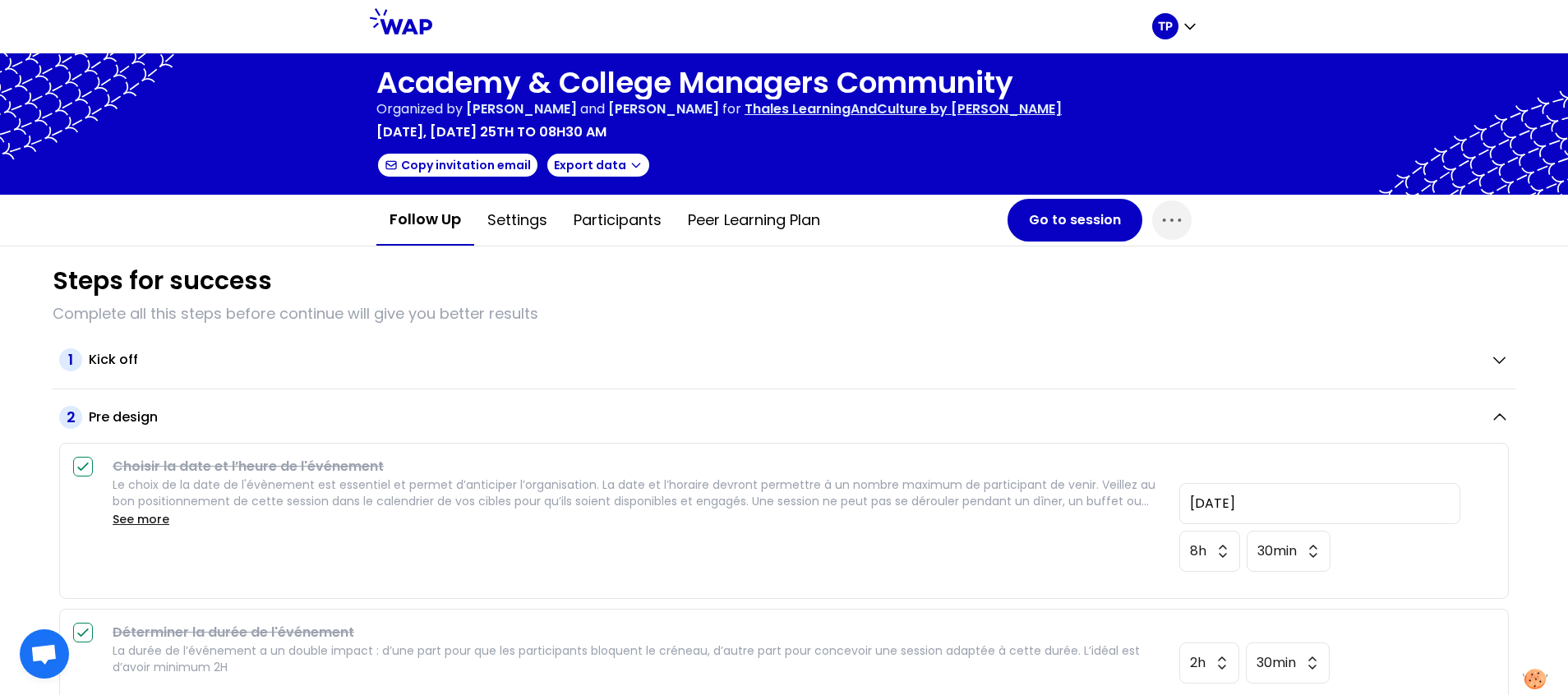
scroll to position [133, 0]
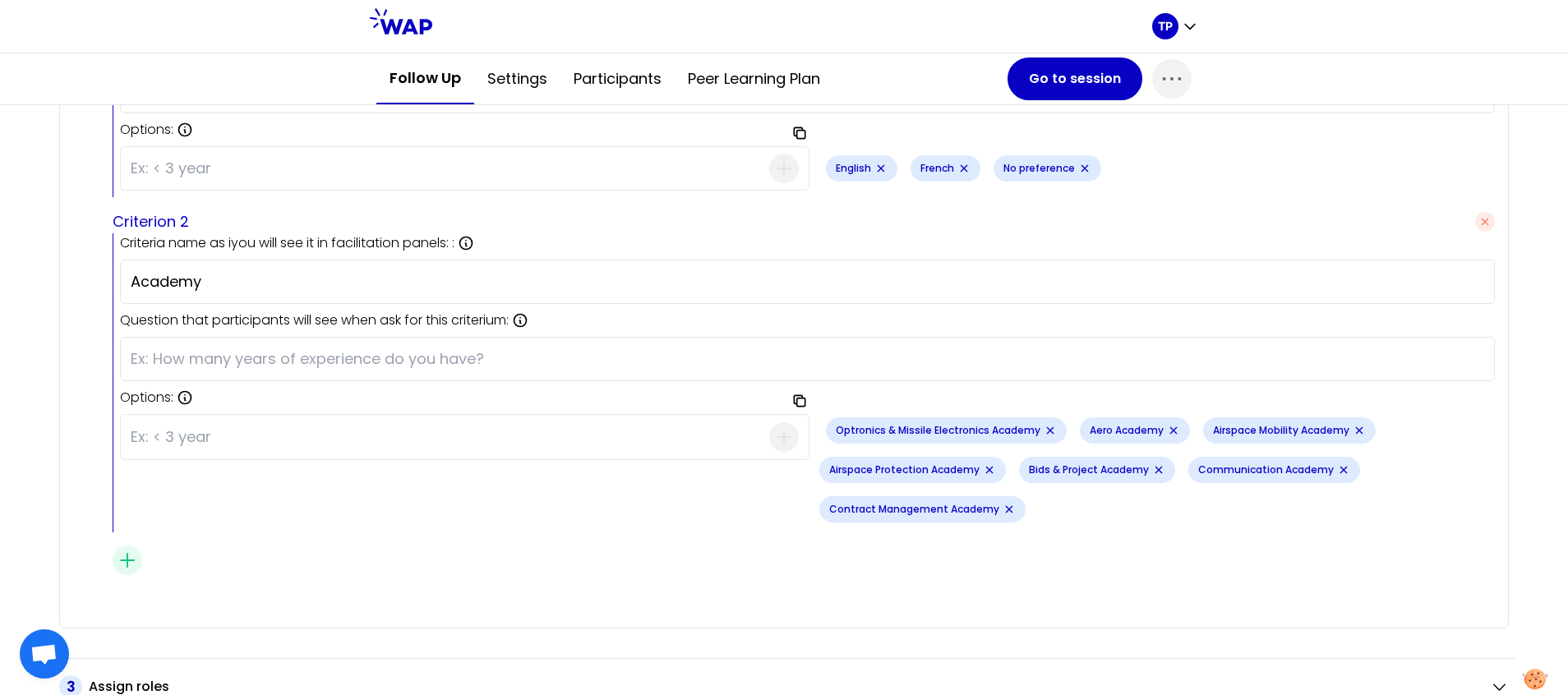
click at [584, 449] on input at bounding box center [449, 437] width 639 height 43
click at [463, 449] on input at bounding box center [449, 437] width 639 height 43
paste input "CSR Academy"
type input "CSR Academy"
click at [769, 441] on span "button" at bounding box center [784, 437] width 30 height 30
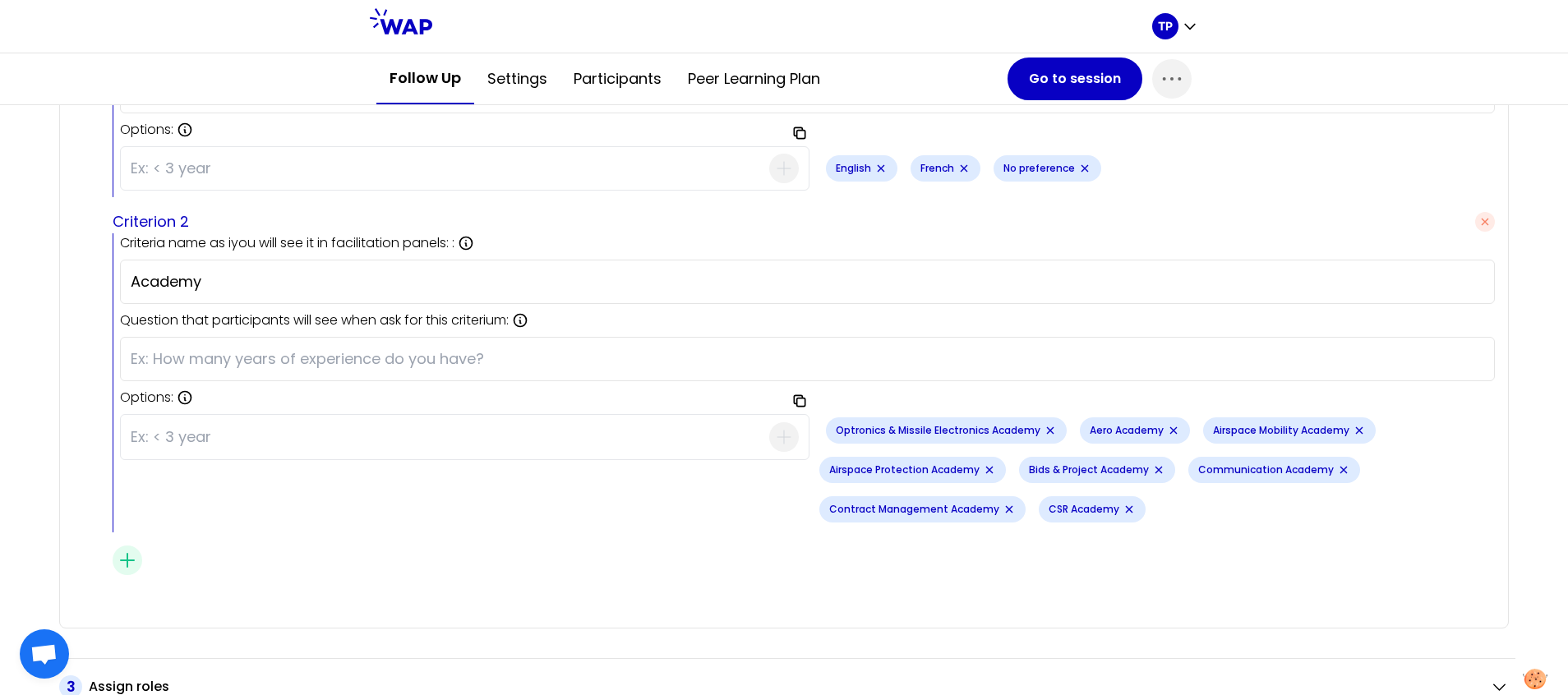
click at [190, 443] on input at bounding box center [449, 437] width 639 height 43
type input "DMS"
paste input "Electronic Warfare Academy"
type input "Electronic Warfare Academy"
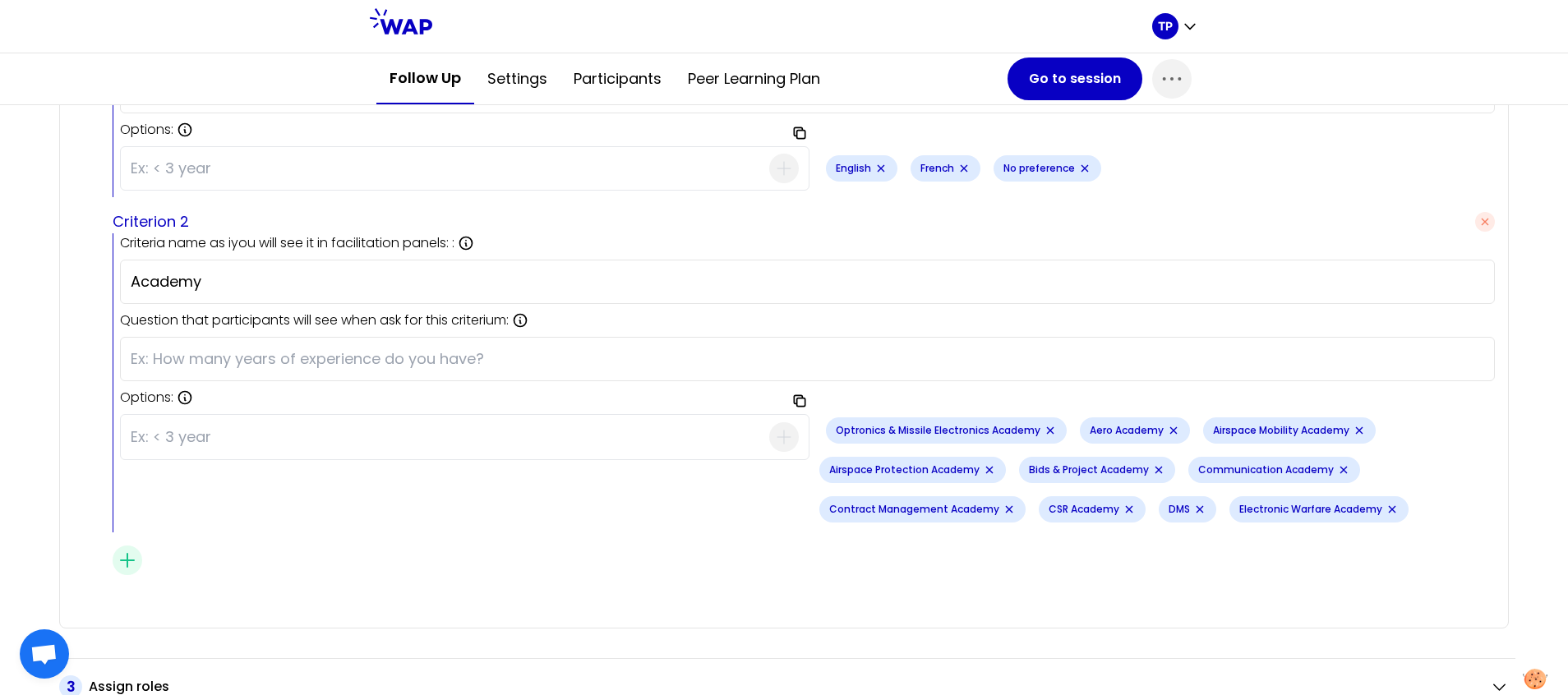
paste input "Engineering Academies"
type input "Engineering Academies"
paste input "Industry Academy"
type input "Industry Academy"
paste input "IS/IT Academy"
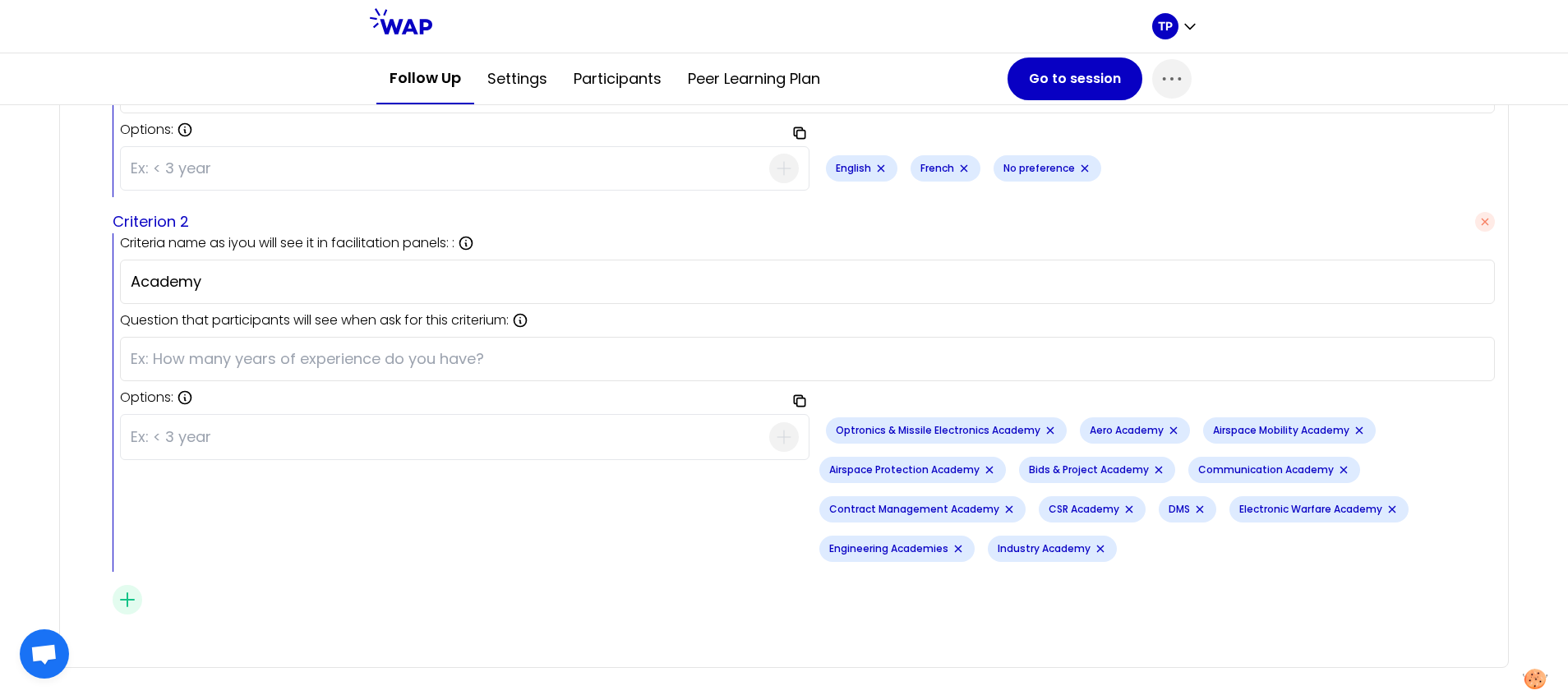
type input "IS/IT Academy"
paste input "Management Academy"
type input "Management Academy"
click at [247, 291] on input "Academy" at bounding box center [807, 282] width 1354 height 23
click at [209, 432] on input at bounding box center [449, 437] width 639 height 43
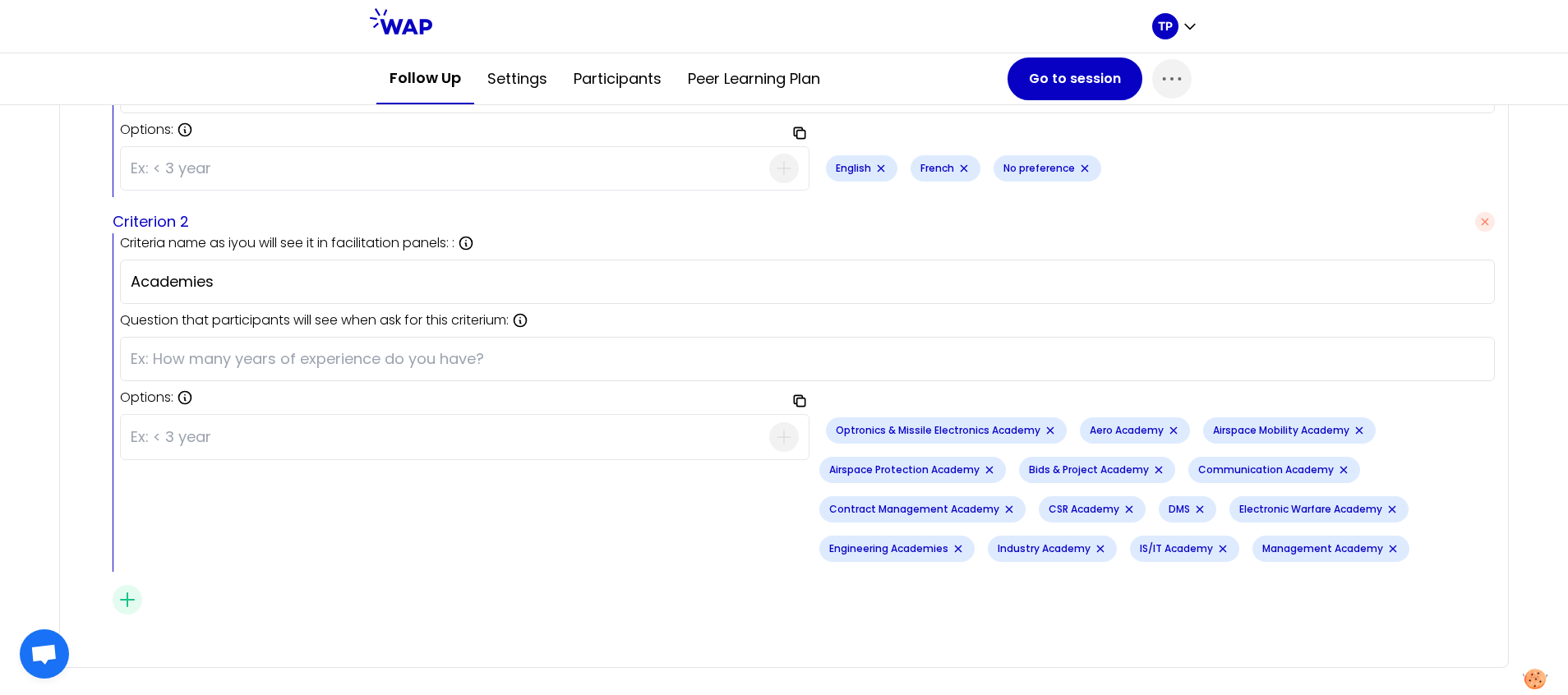
click at [250, 272] on input "Academies" at bounding box center [807, 282] width 1354 height 23
type input "Academy"
click at [161, 447] on input at bounding box center [449, 437] width 639 height 43
paste input "Marketing & Sales Academy"
type input "Marketing & Sales Academy"
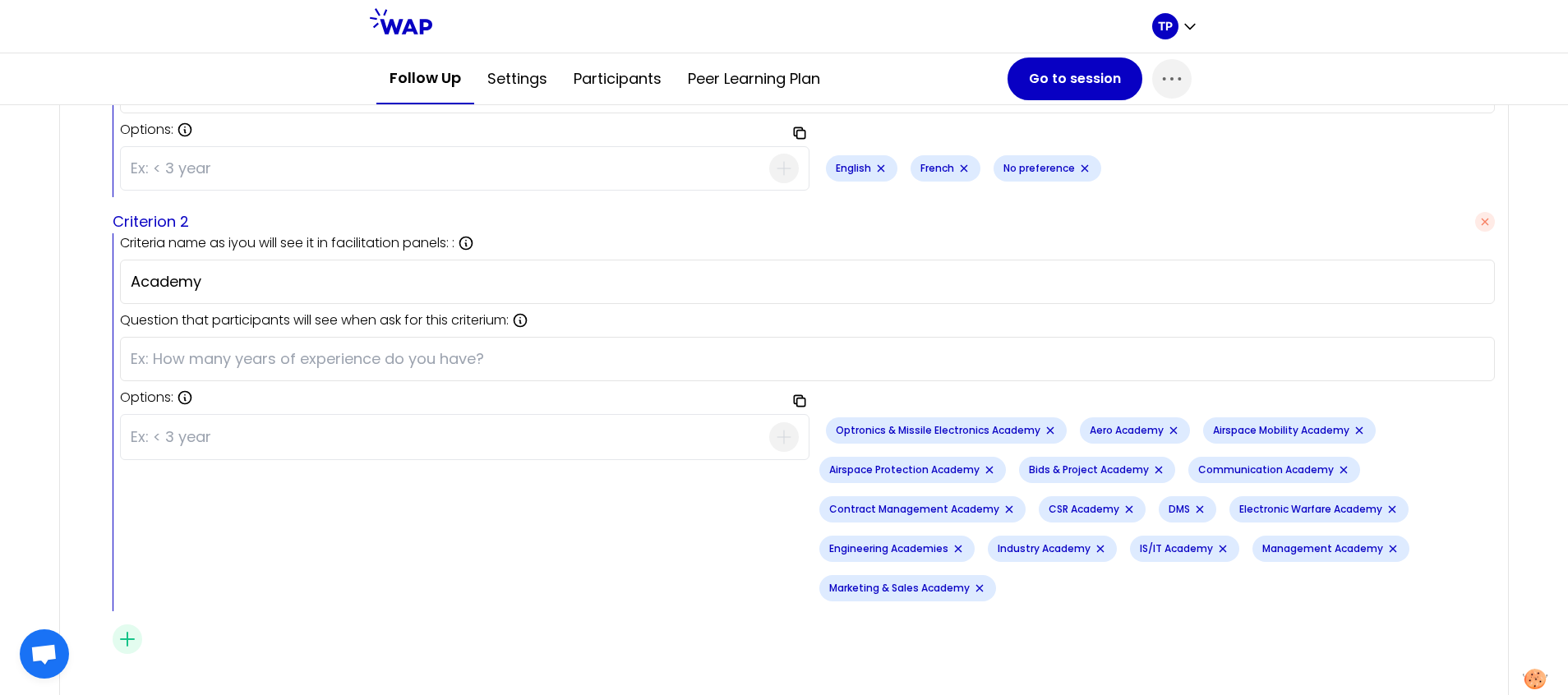
paste input "Naval Academy"
type input "Naval Academy"
paste input "Optronics & Missile Electronics Academy"
type input "Optronics & Missile Electronics Academy"
paste input "Procurement Academy"
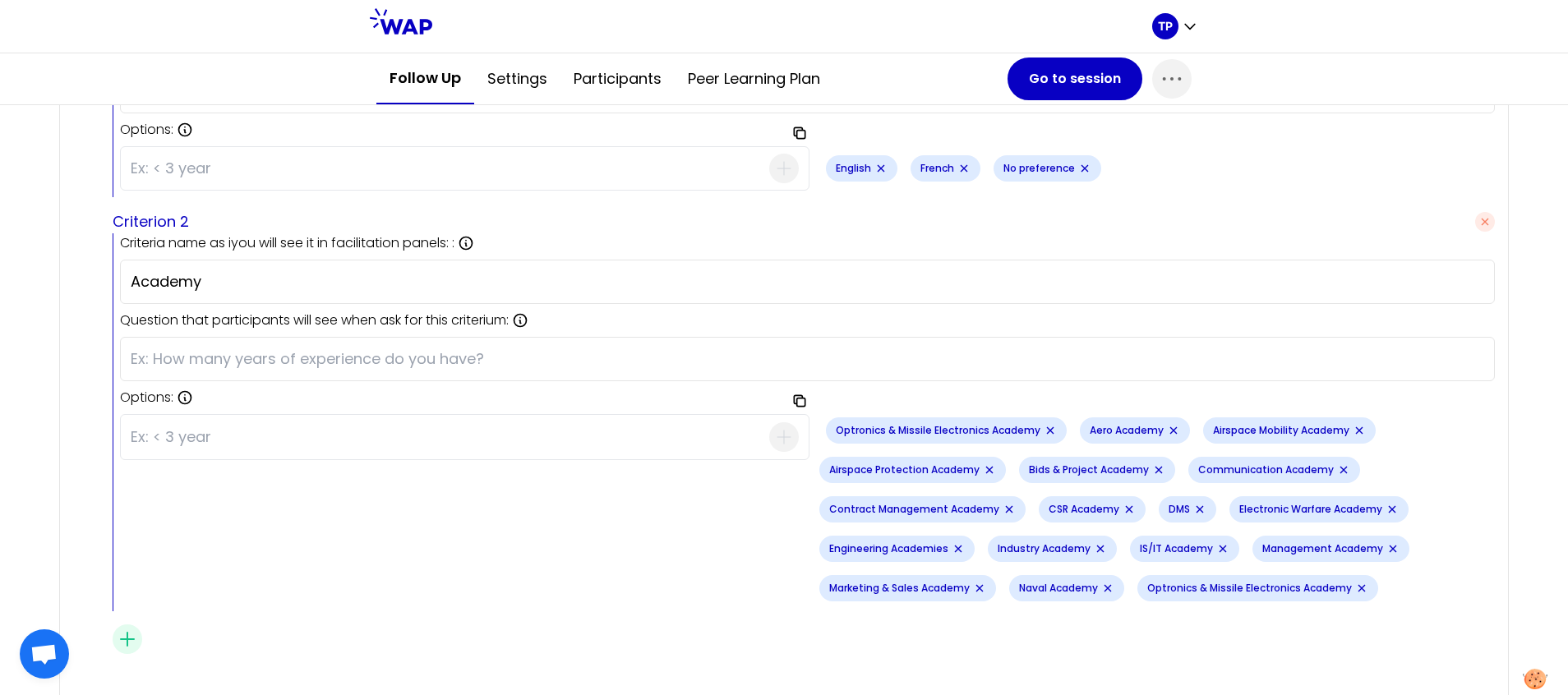
type input "Procurement Academy"
paste input "Pyro Academy"
type input "Pyro Academy"
paste input "Quality & CS Academy"
type input "Quality & CS Academy"
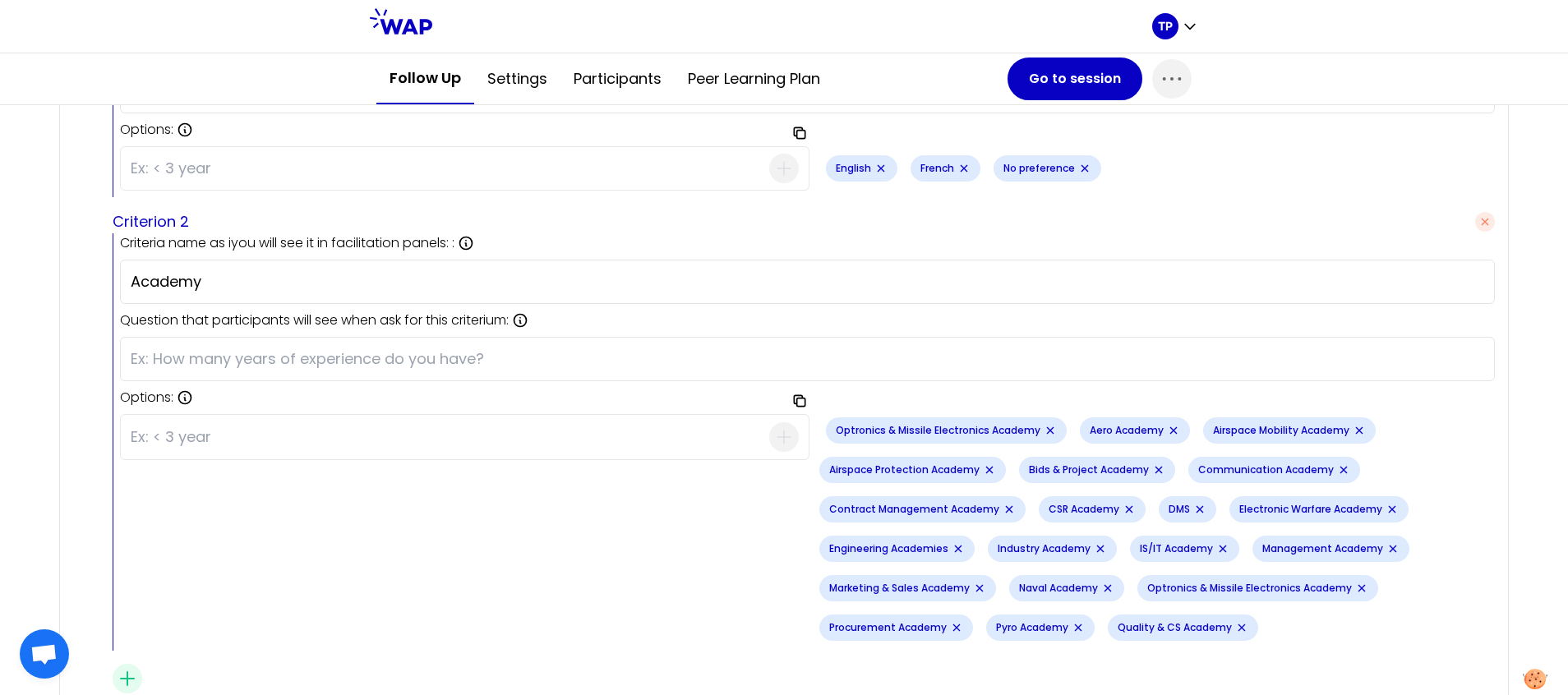
paste input "Radar Academy"
type input "Radar Academy"
paste input "Radio Academy"
type input "Radio Academy"
paste input "Real Estate"
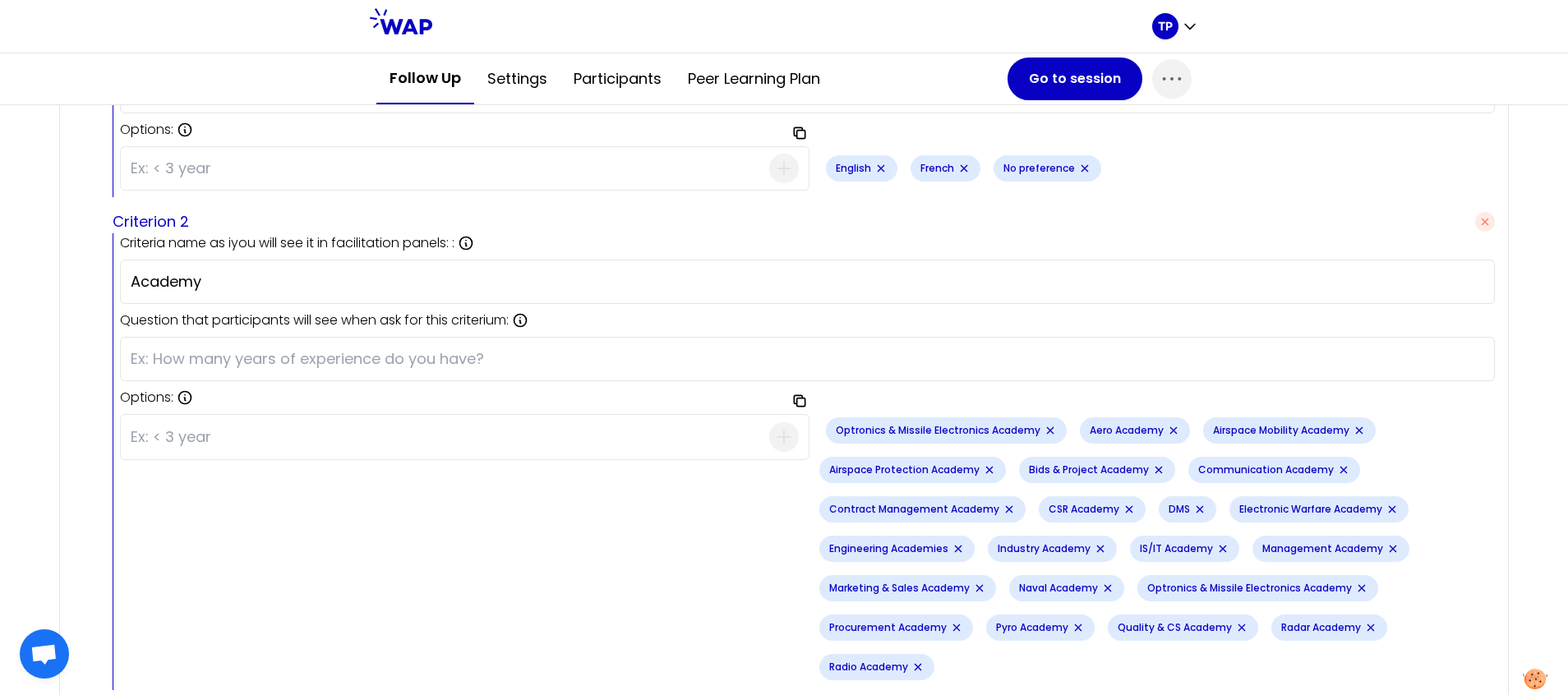
type input "Real Estate"
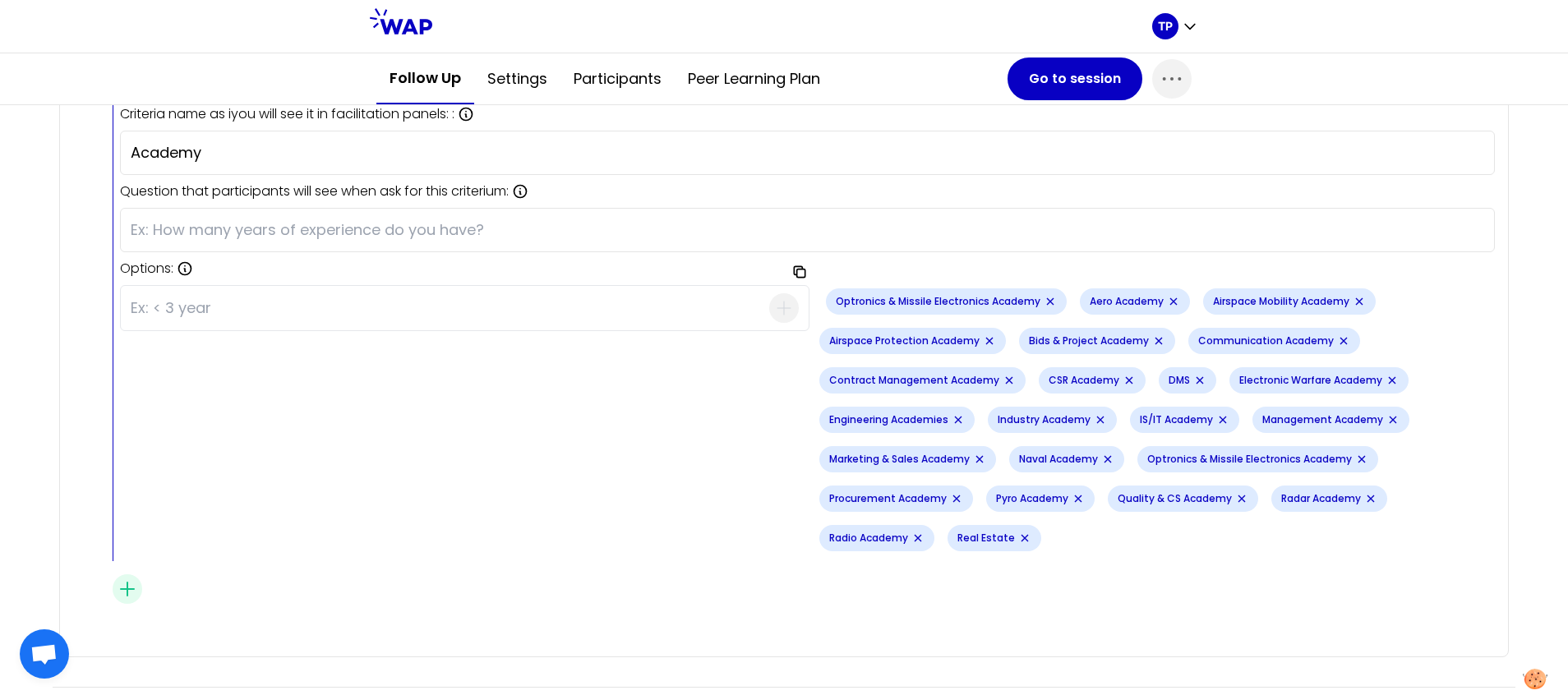
scroll to position [2189, 0]
paste input "Semiconductor Academy"
type input "Semiconductor Academy"
paste input "Services Academy"
type input "Services Academy"
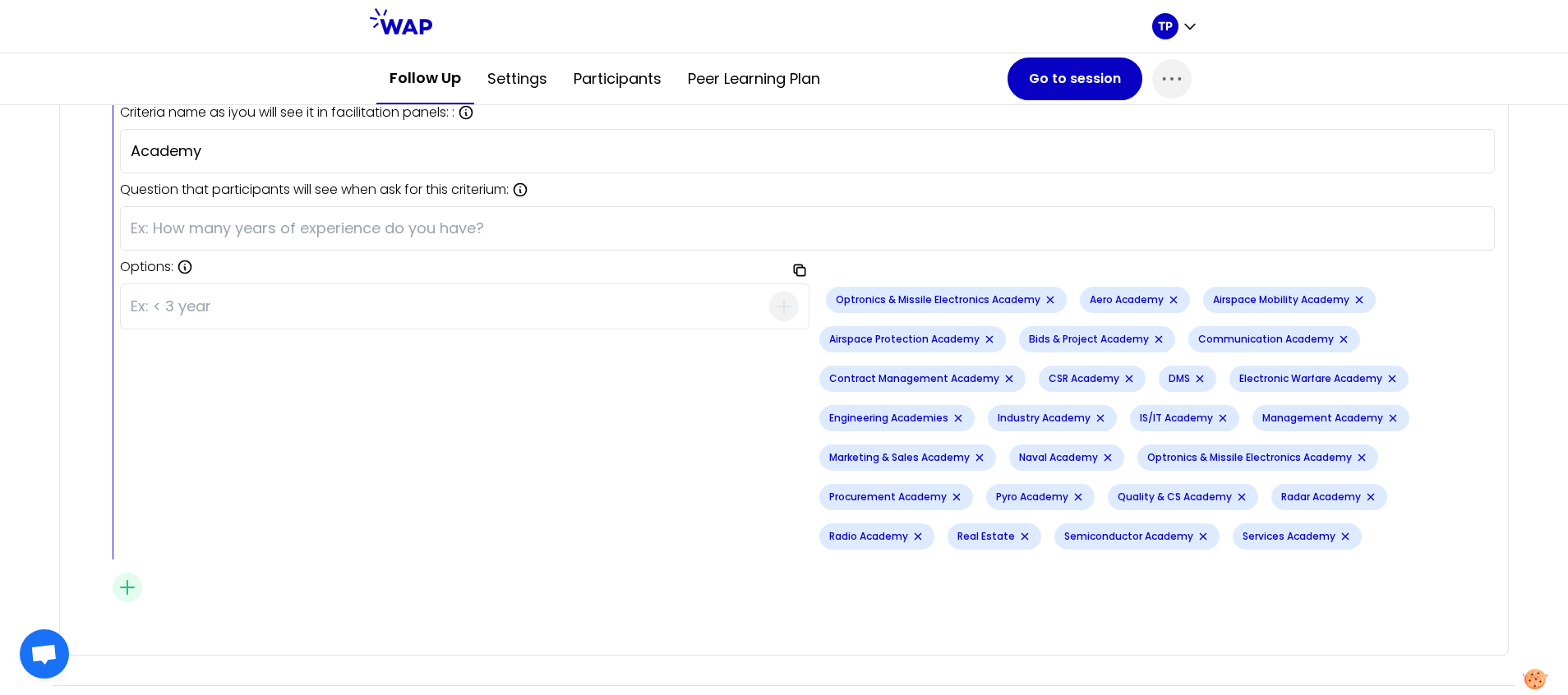
paste input "Transversal Academy"
type input "Transversal Academy"
paste input "Tube Academy"
type input "Tube Academy"
paste input "Underwater Warfare Academy"
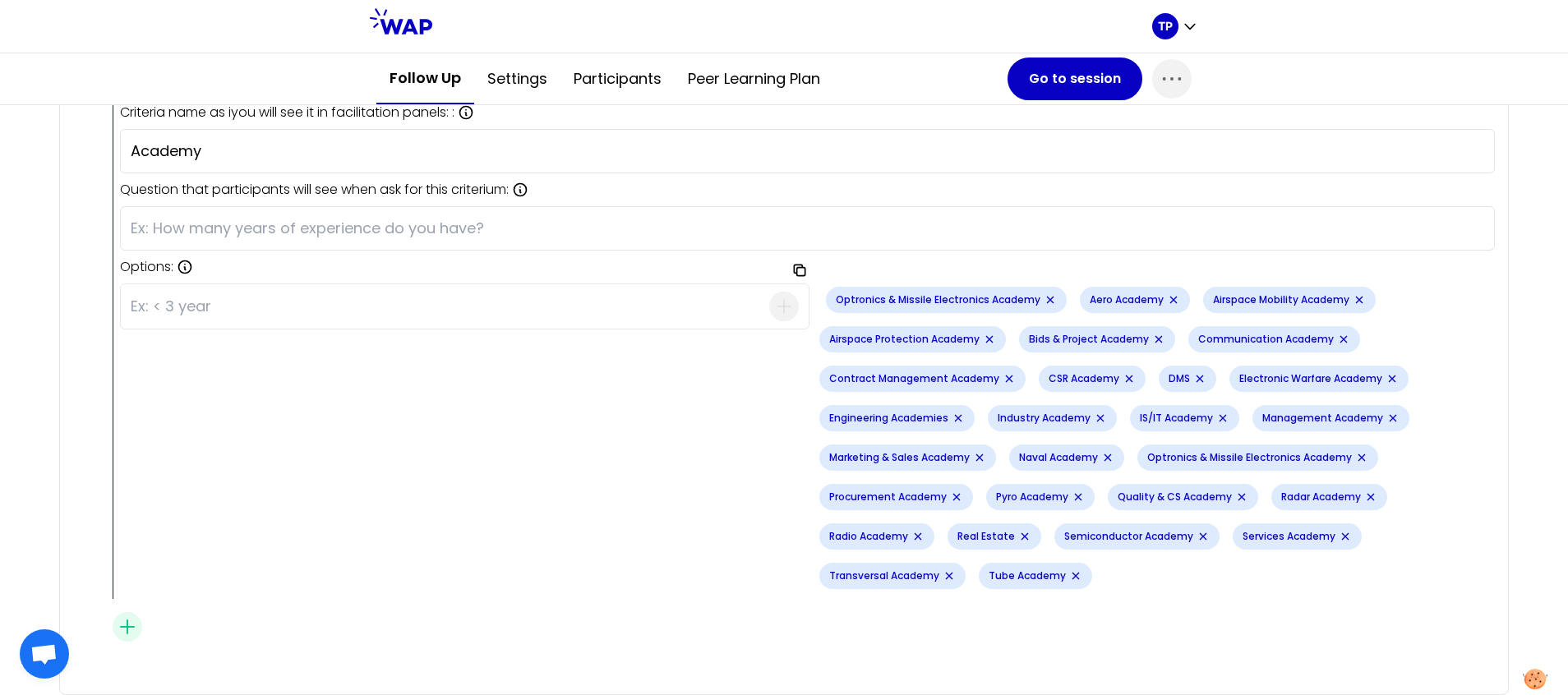
type input "Underwater Warfare Academy"
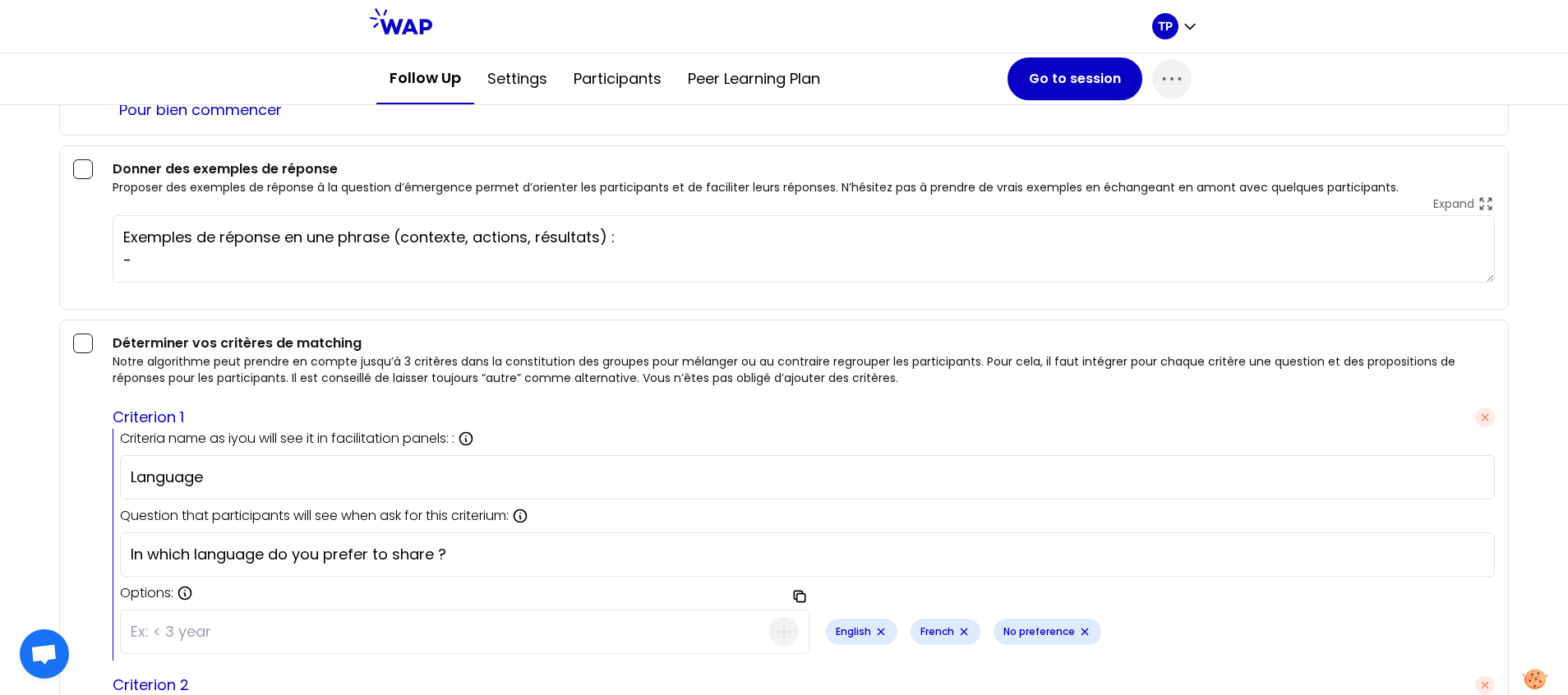
scroll to position [1593, 0]
click at [84, 350] on div at bounding box center [82, 345] width 19 height 19
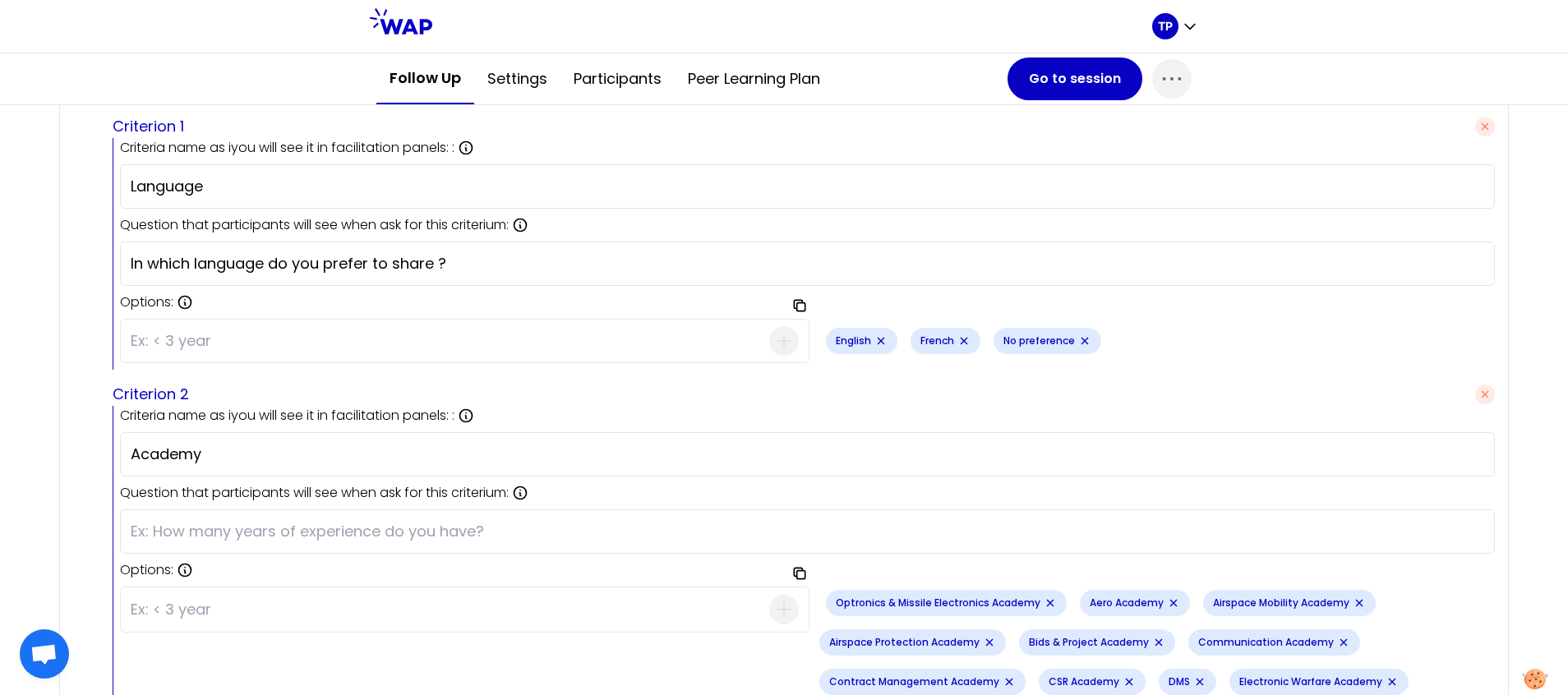
scroll to position [1888, 0]
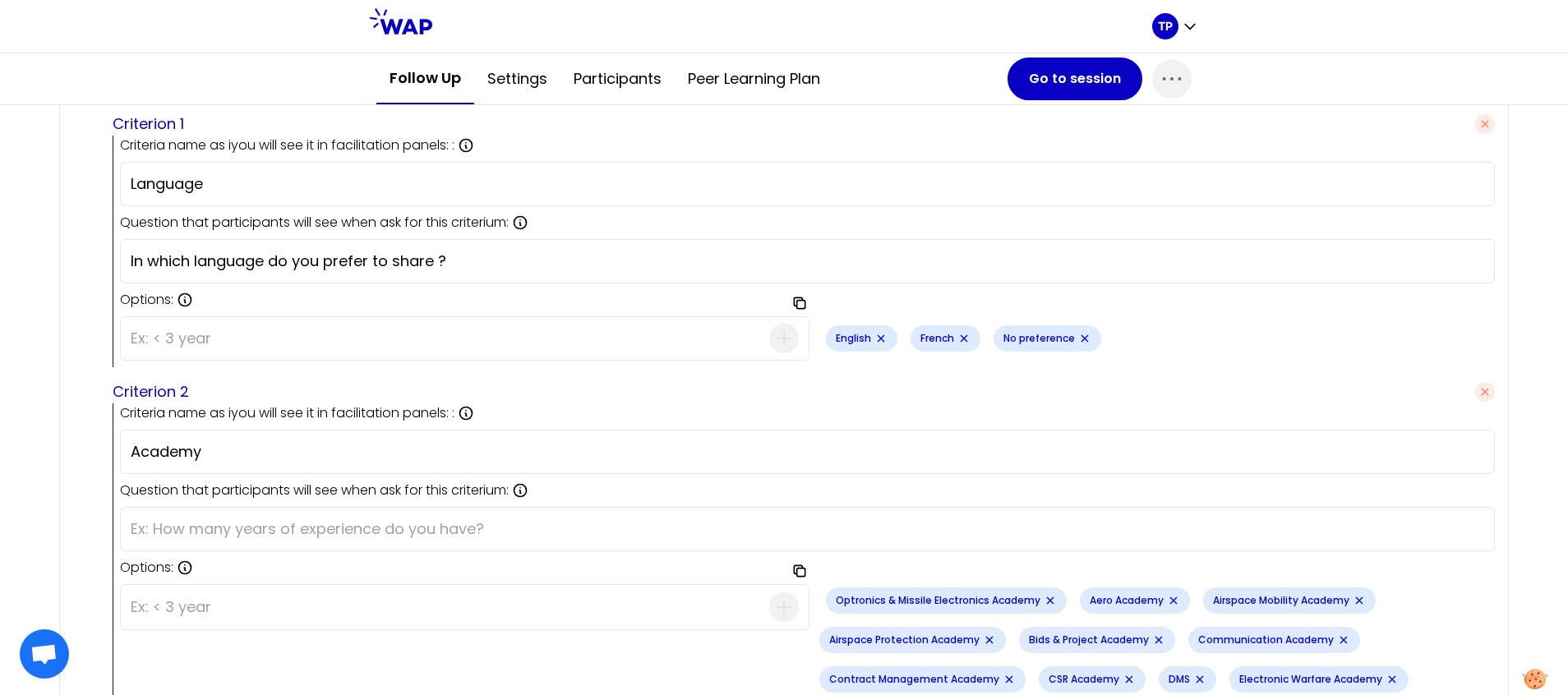
click at [146, 533] on input "text" at bounding box center [807, 529] width 1354 height 23
paste input "In which Academy are you?"
click at [331, 519] on input "In which Academy are you?" at bounding box center [807, 529] width 1354 height 23
type input "In which Academy are you ?"
click at [77, 467] on div "Déterminer vos critères de matching Notre algorithme peut prendre en compte jus…" at bounding box center [784, 504] width 1422 height 929
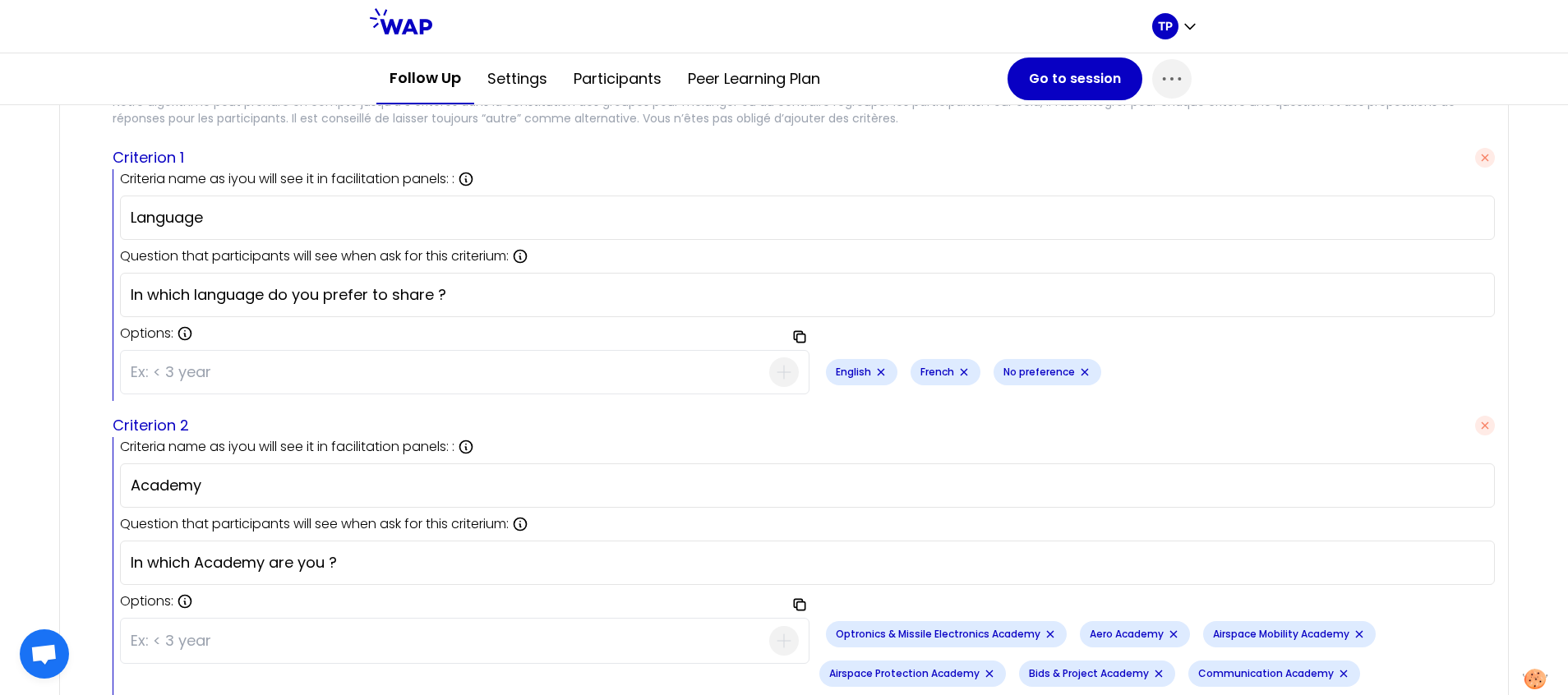
scroll to position [1820, 0]
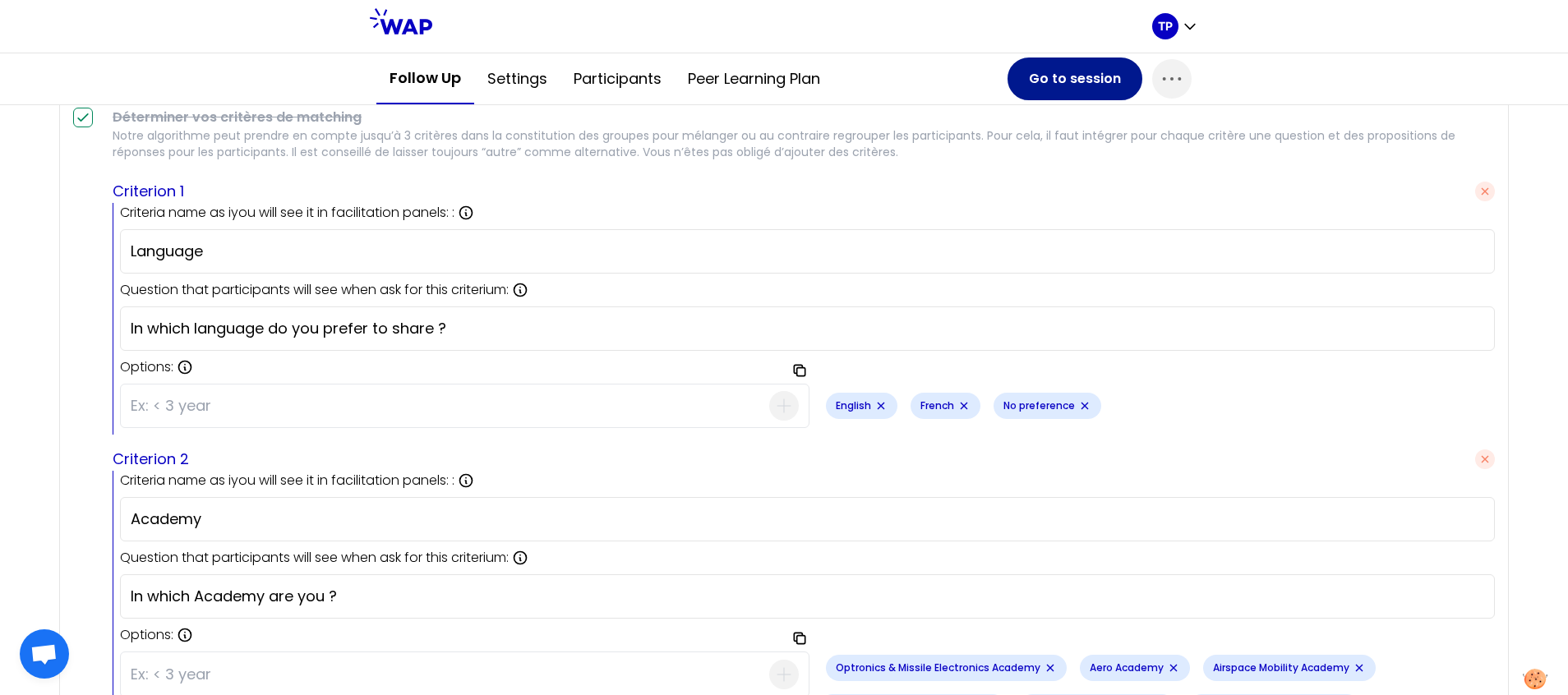
click at [1093, 71] on button "Go to session" at bounding box center [1074, 79] width 134 height 43
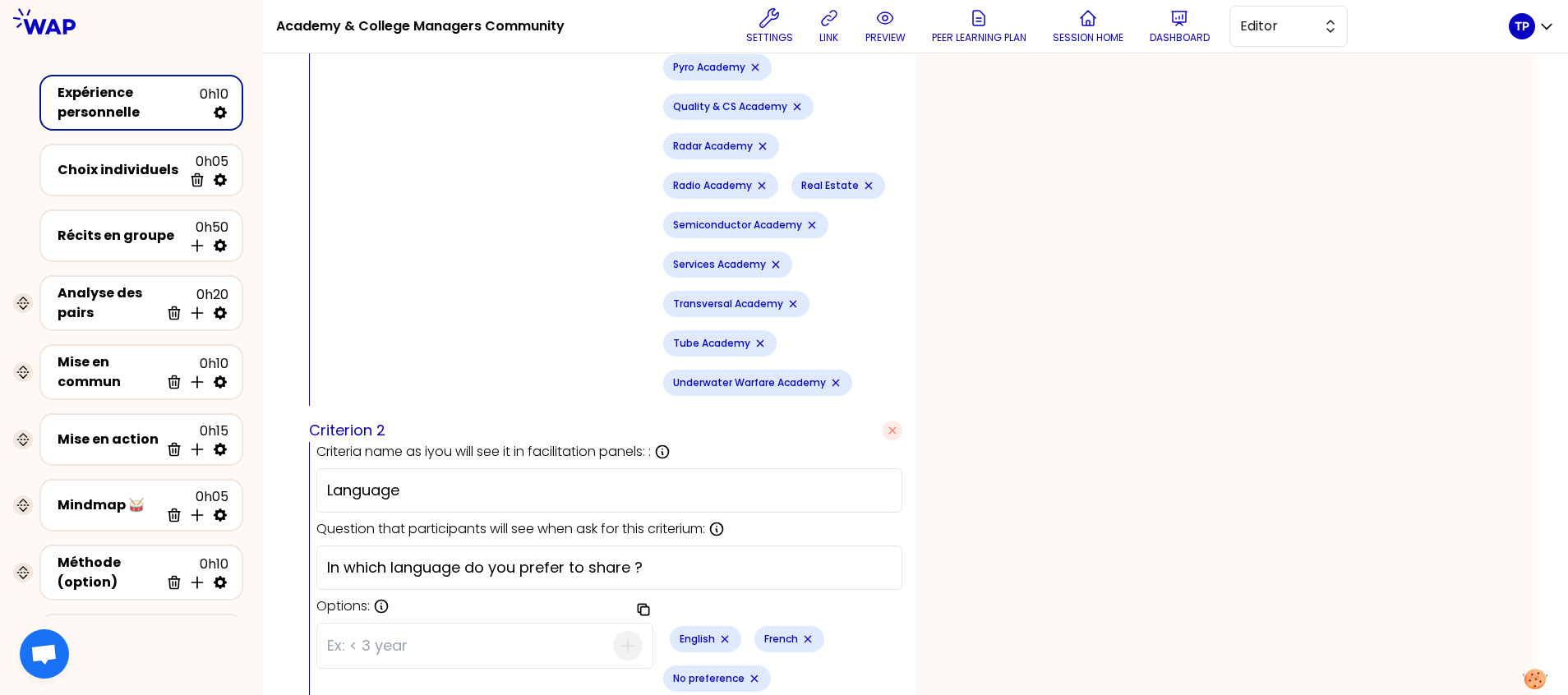
scroll to position [1420, 0]
click at [1337, 25] on button "Editor" at bounding box center [1289, 26] width 119 height 41
click at [1305, 99] on span "Facilitator" at bounding box center [1298, 93] width 70 height 19
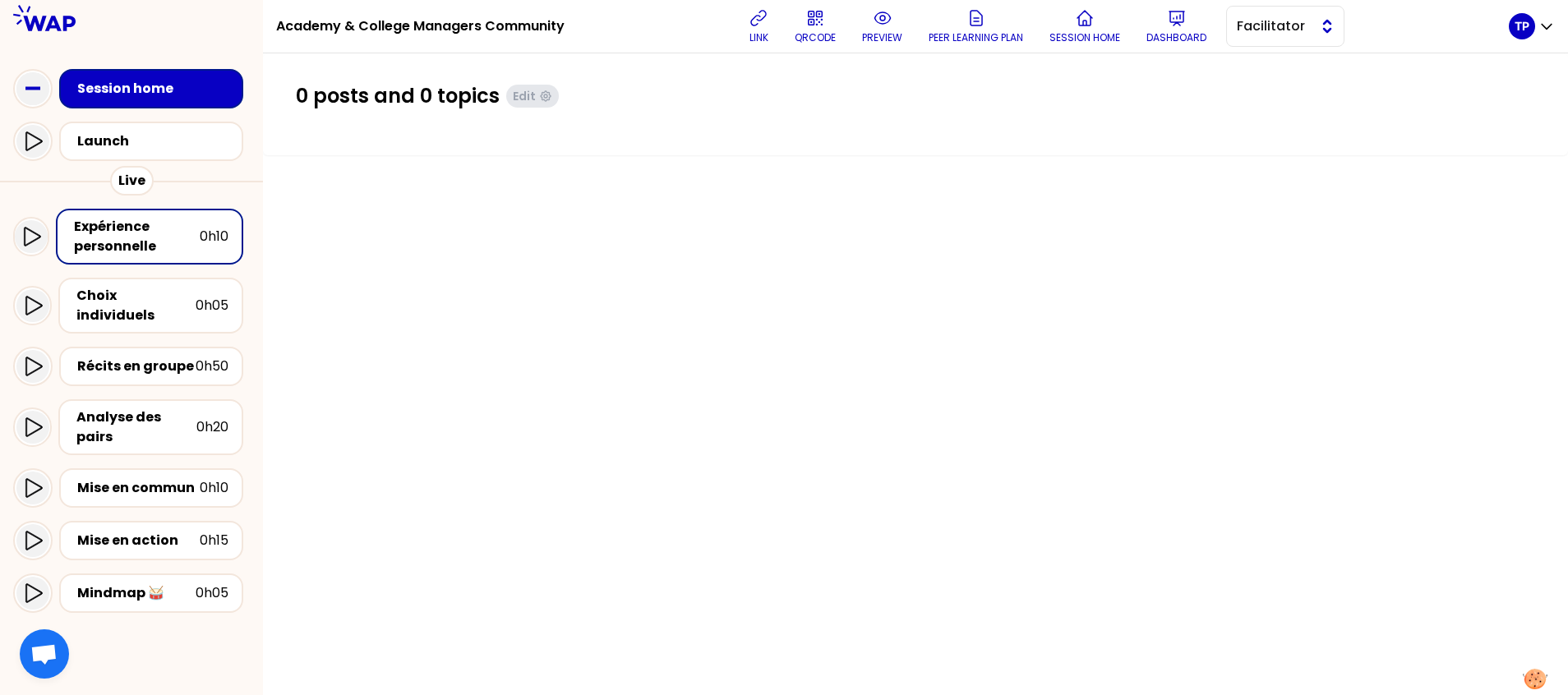
click at [1310, 22] on span "Facilitator" at bounding box center [1274, 26] width 74 height 19
click at [1307, 70] on span "Editor" at bounding box center [1295, 67] width 70 height 19
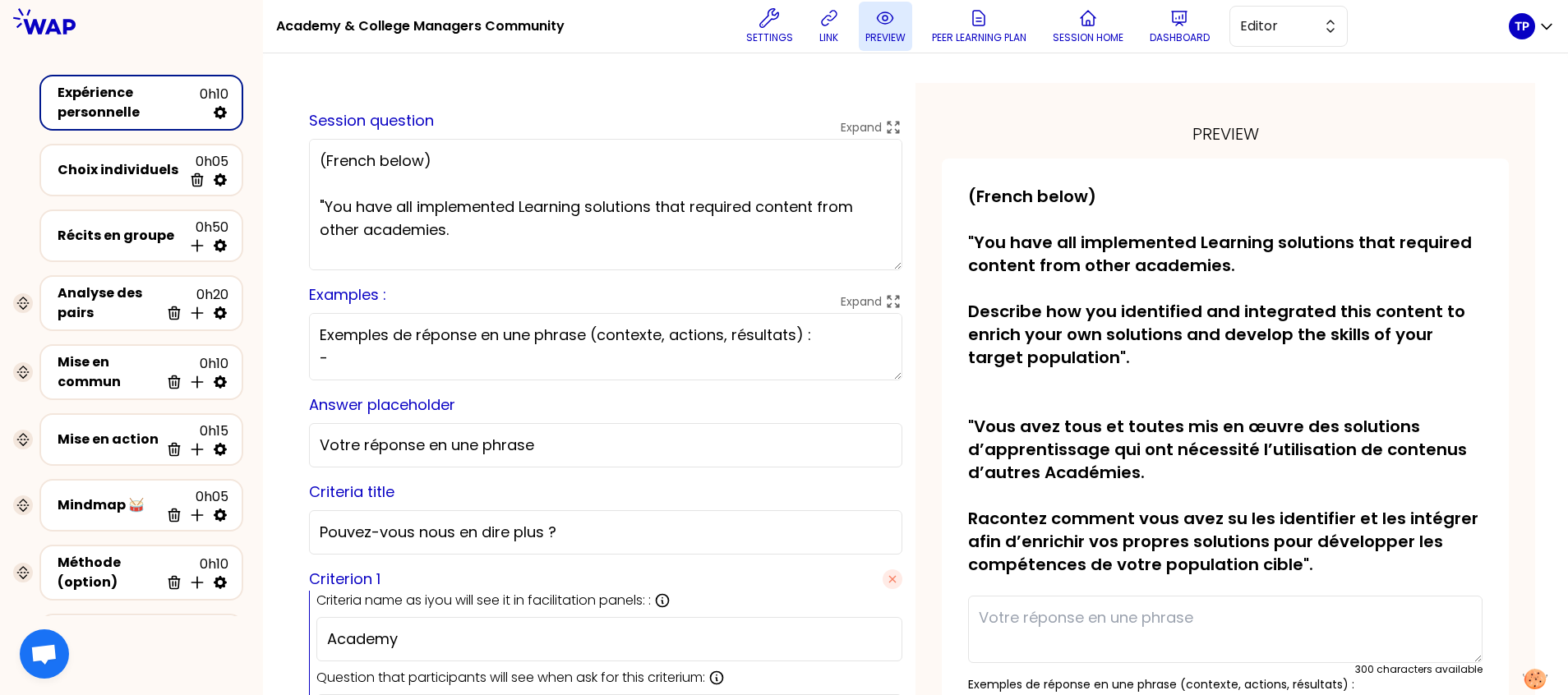
click at [895, 25] on icon at bounding box center [884, 18] width 19 height 19
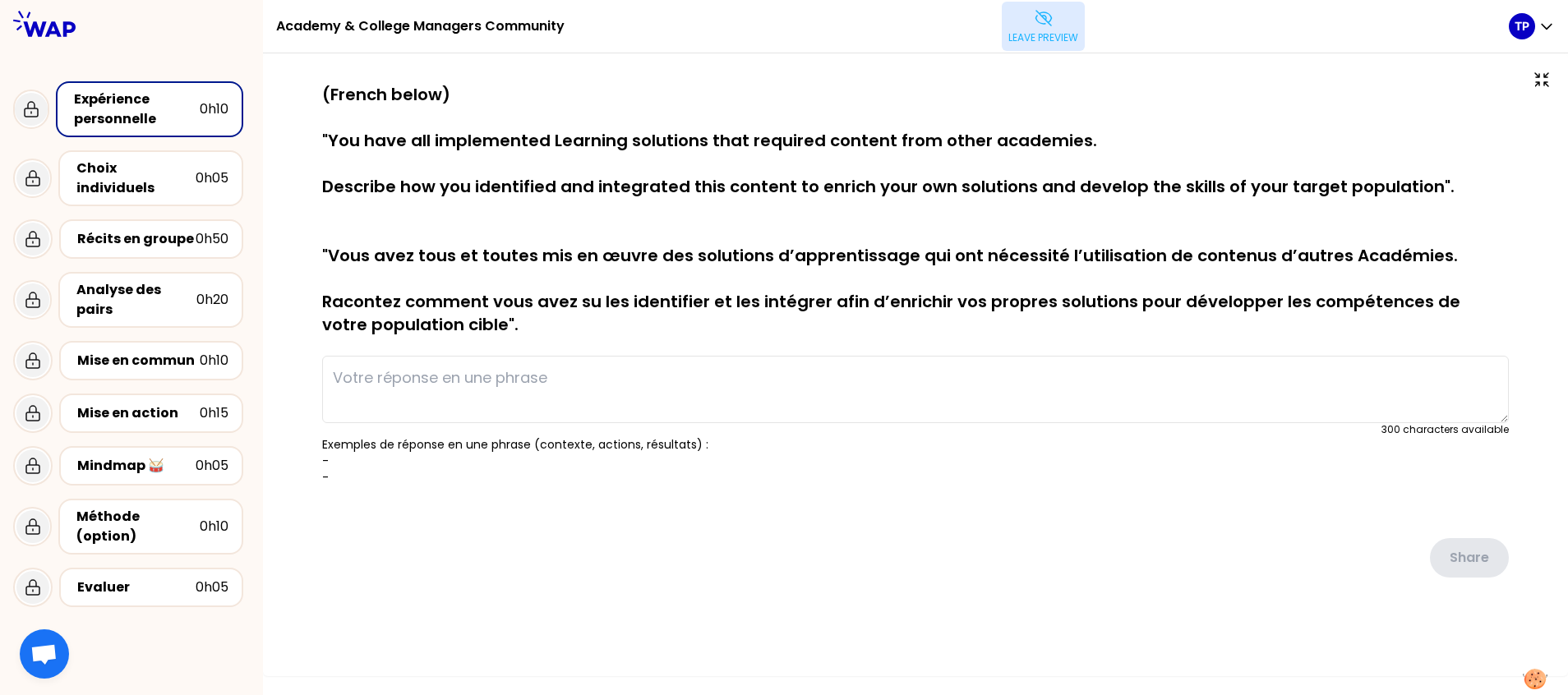
click at [1045, 42] on p "Leave preview" at bounding box center [1043, 38] width 70 height 13
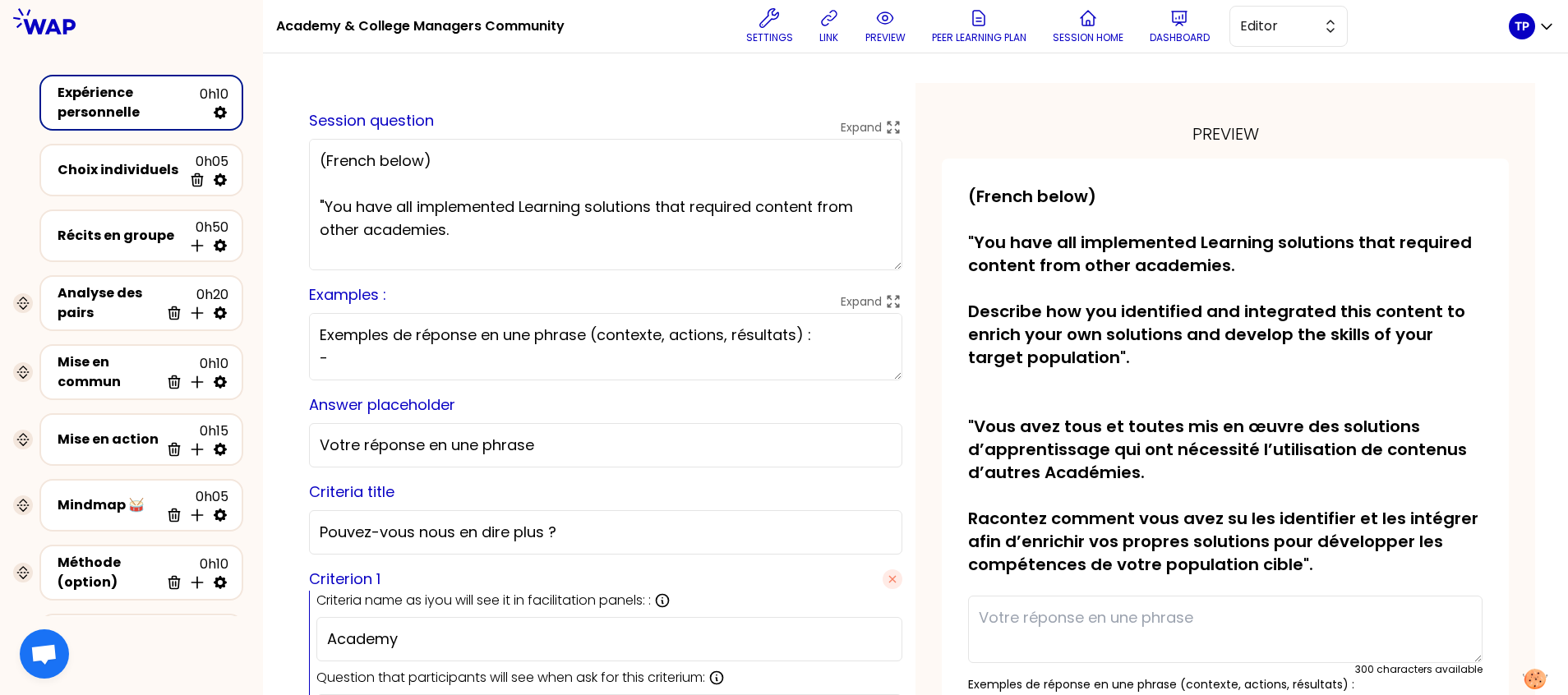
click at [1032, 396] on p "(French below) "You have all implemented Learning solutions that required conte…" at bounding box center [1225, 381] width 514 height 391
click at [1278, 23] on span "Editor" at bounding box center [1277, 26] width 74 height 19
click at [1283, 51] on ul "Editor Facilitator" at bounding box center [1289, 81] width 119 height 61
click at [514, 214] on textarea "(French below) "You have all implemented Learning solutions that required conte…" at bounding box center [605, 205] width 593 height 132
click at [532, 246] on textarea "(French below) "You have all implemented Learning solutions that required conte…" at bounding box center [605, 205] width 593 height 132
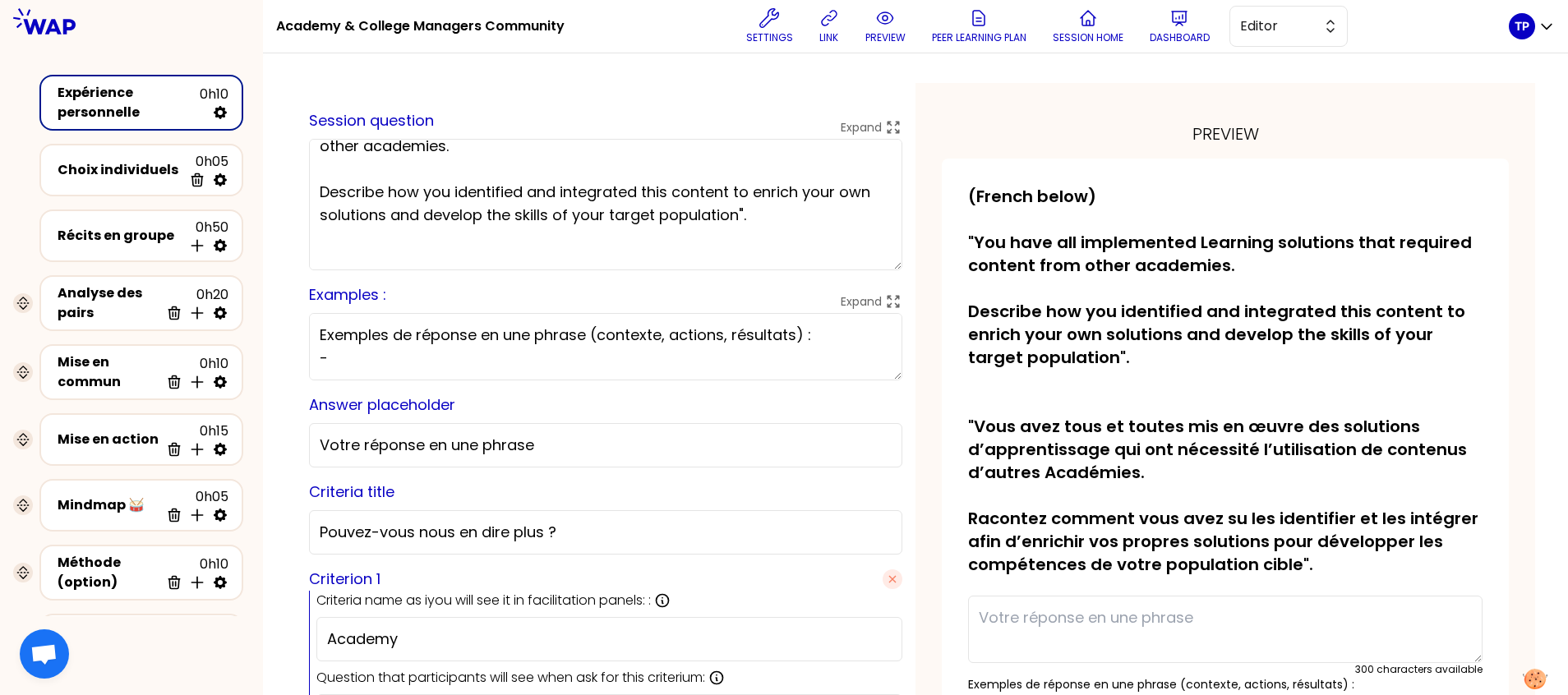
click at [532, 248] on textarea "(French below) "You have all implemented Learning solutions that required conte…" at bounding box center [605, 205] width 593 height 132
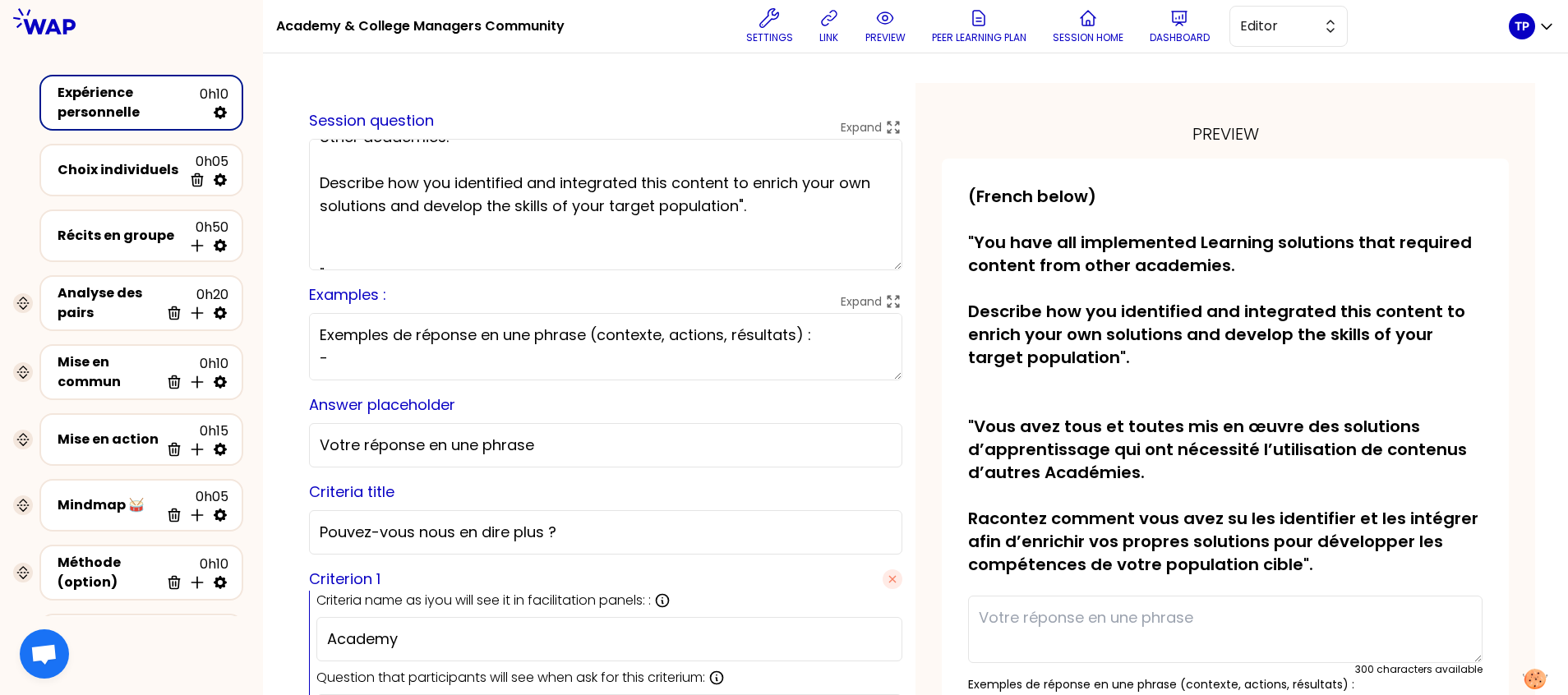
scroll to position [95, 0]
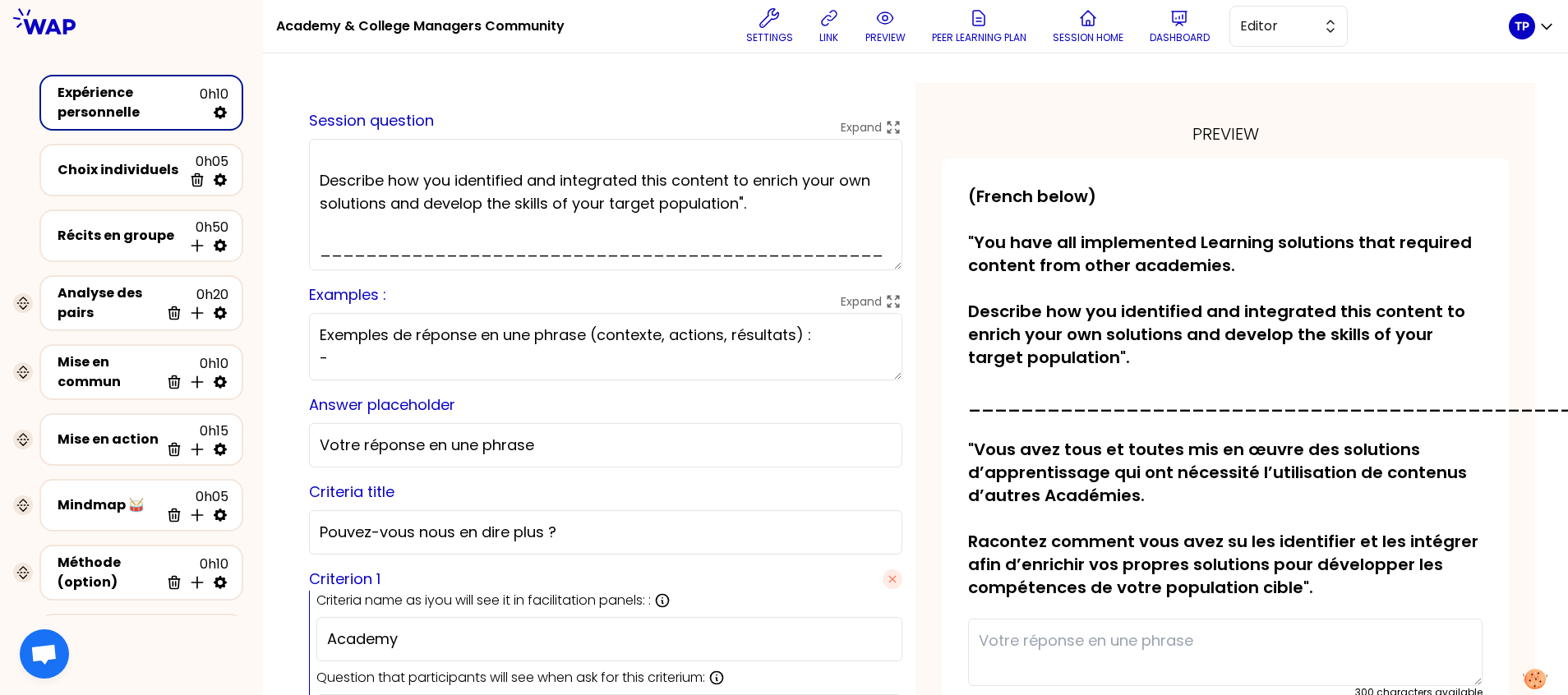
click at [367, 227] on textarea "(French below) "You have all implemented Learning solutions that required conte…" at bounding box center [605, 205] width 593 height 132
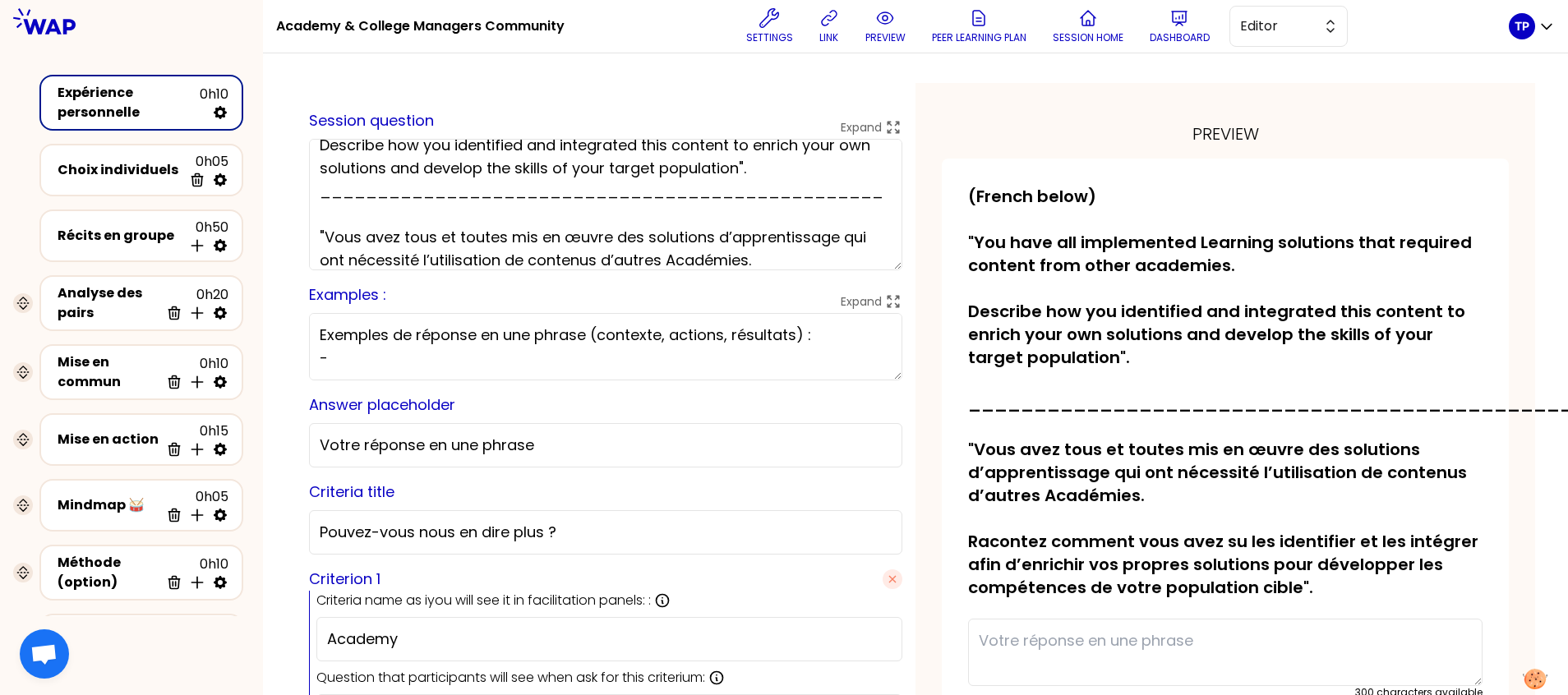
scroll to position [107, 0]
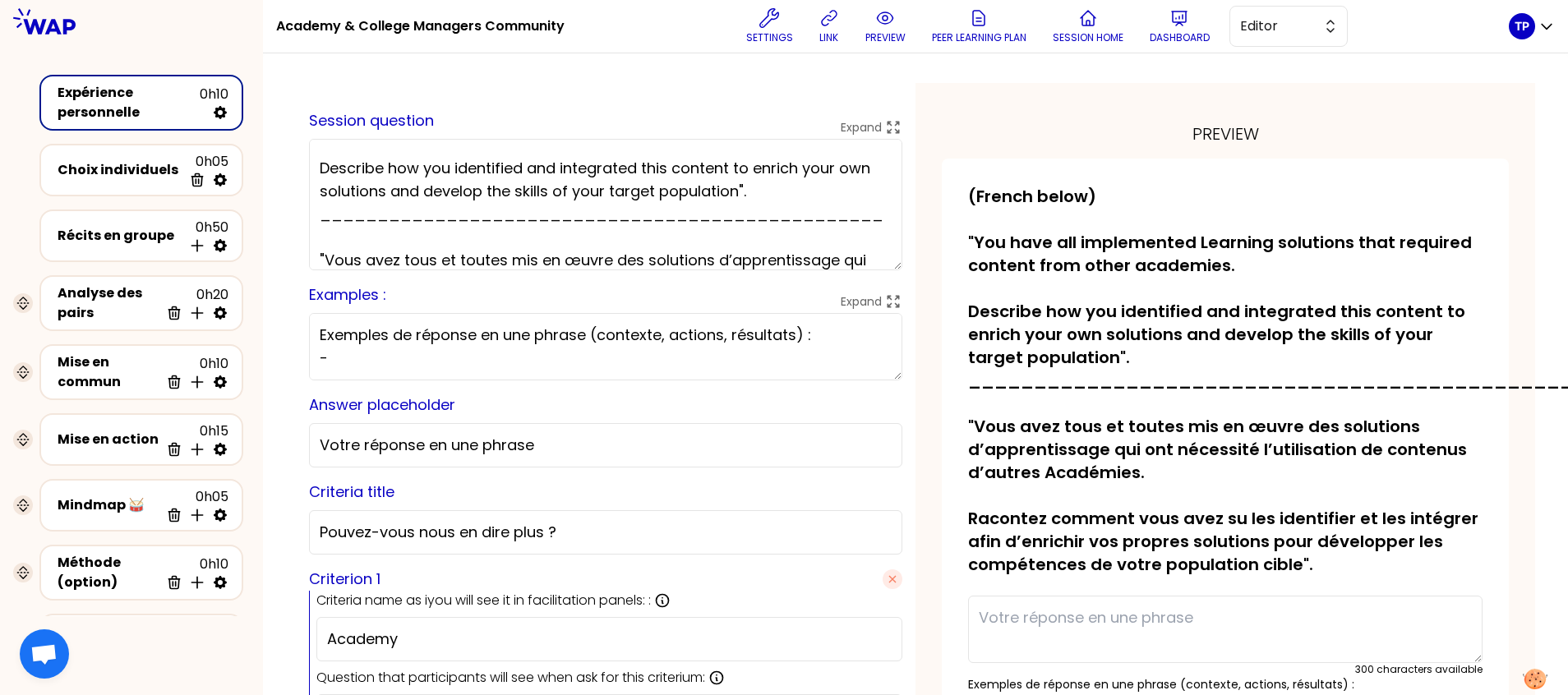
click at [367, 237] on textarea "(French below) "You have all implemented Learning solutions that required conte…" at bounding box center [605, 205] width 593 height 132
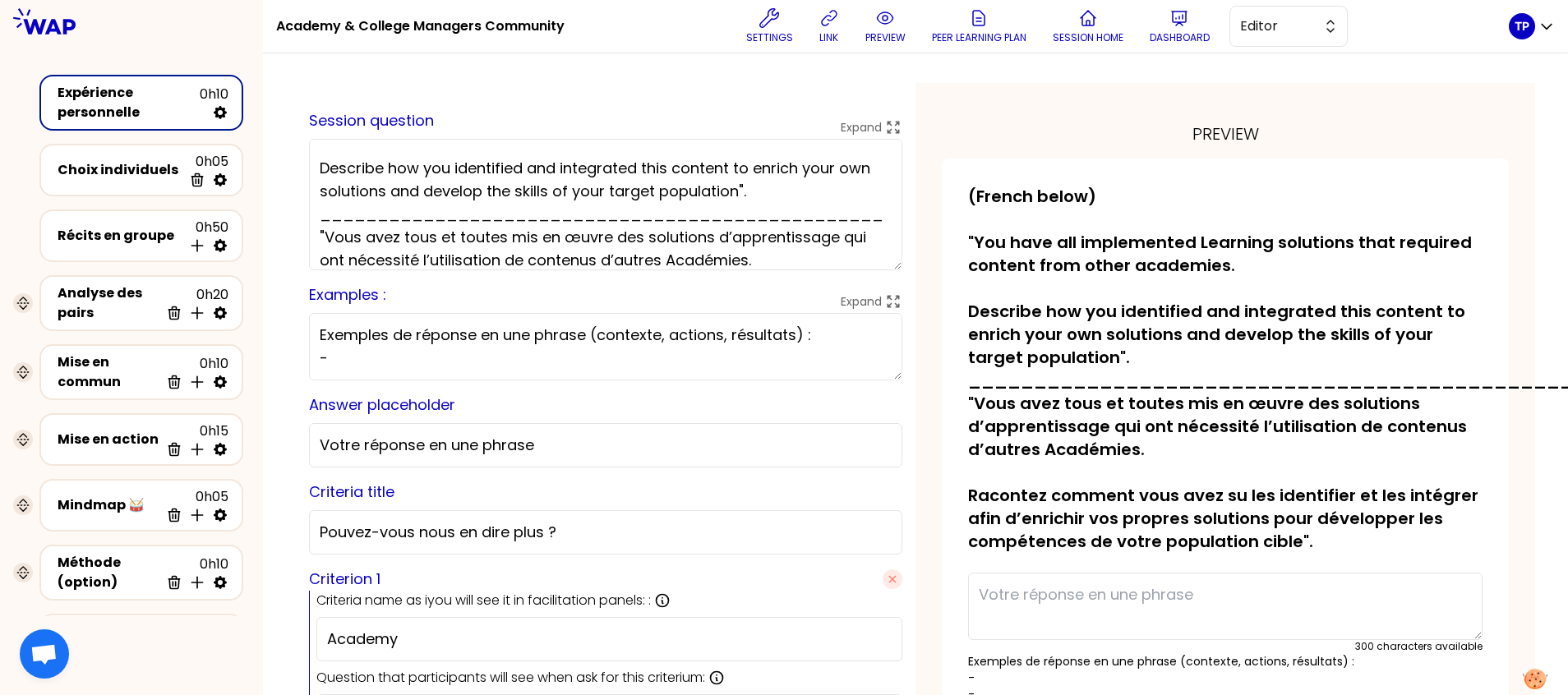
type textarea "(French below) "You have all implemented Learning solutions that required conte…"
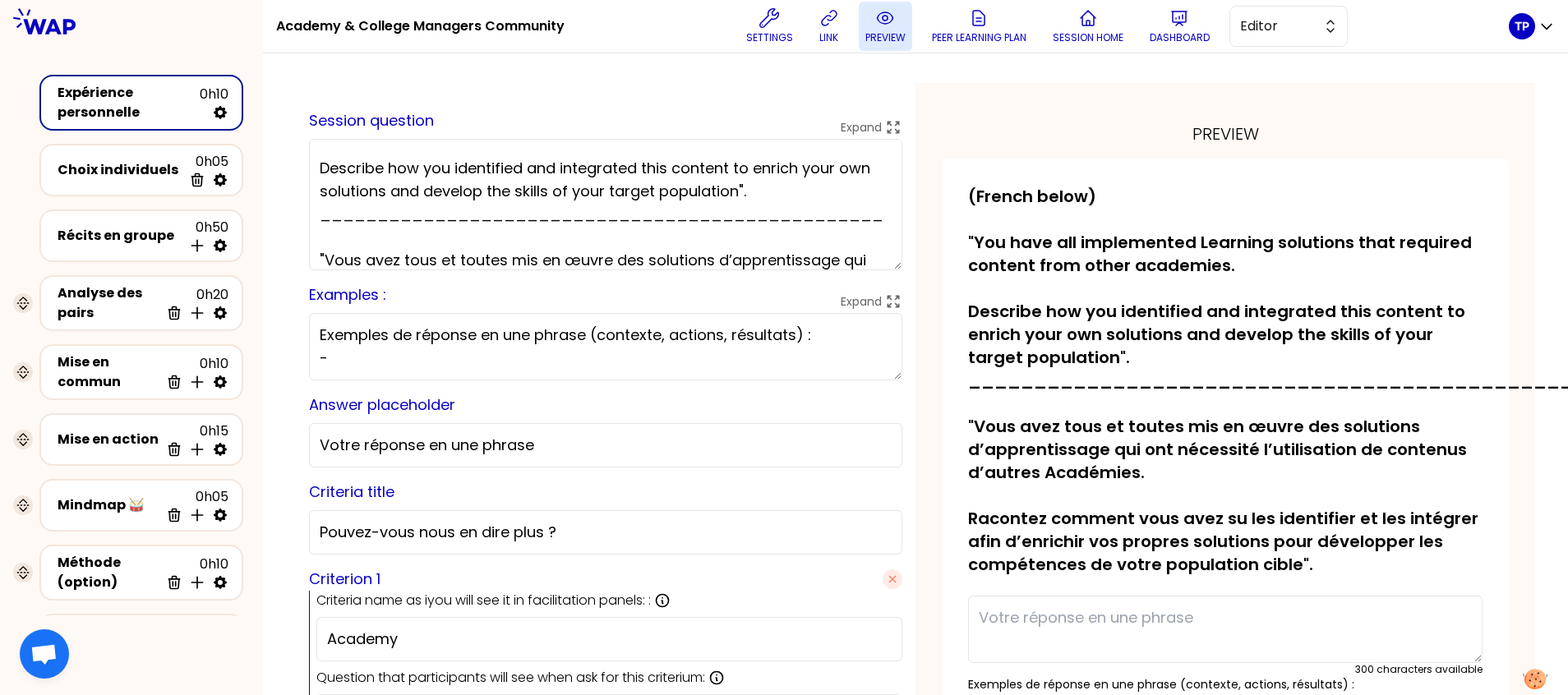
click at [903, 28] on button "preview" at bounding box center [886, 26] width 54 height 49
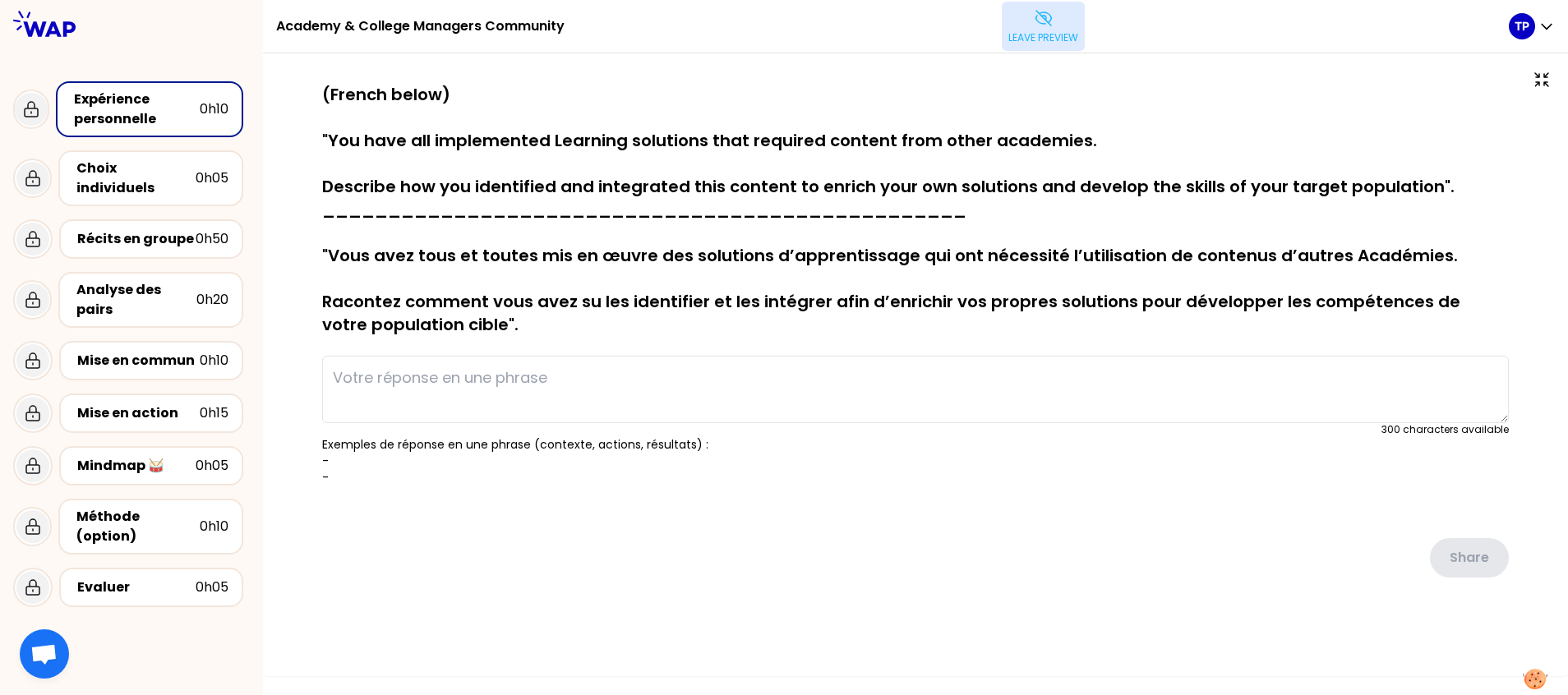
click at [1064, 30] on button "Leave preview" at bounding box center [1043, 26] width 83 height 49
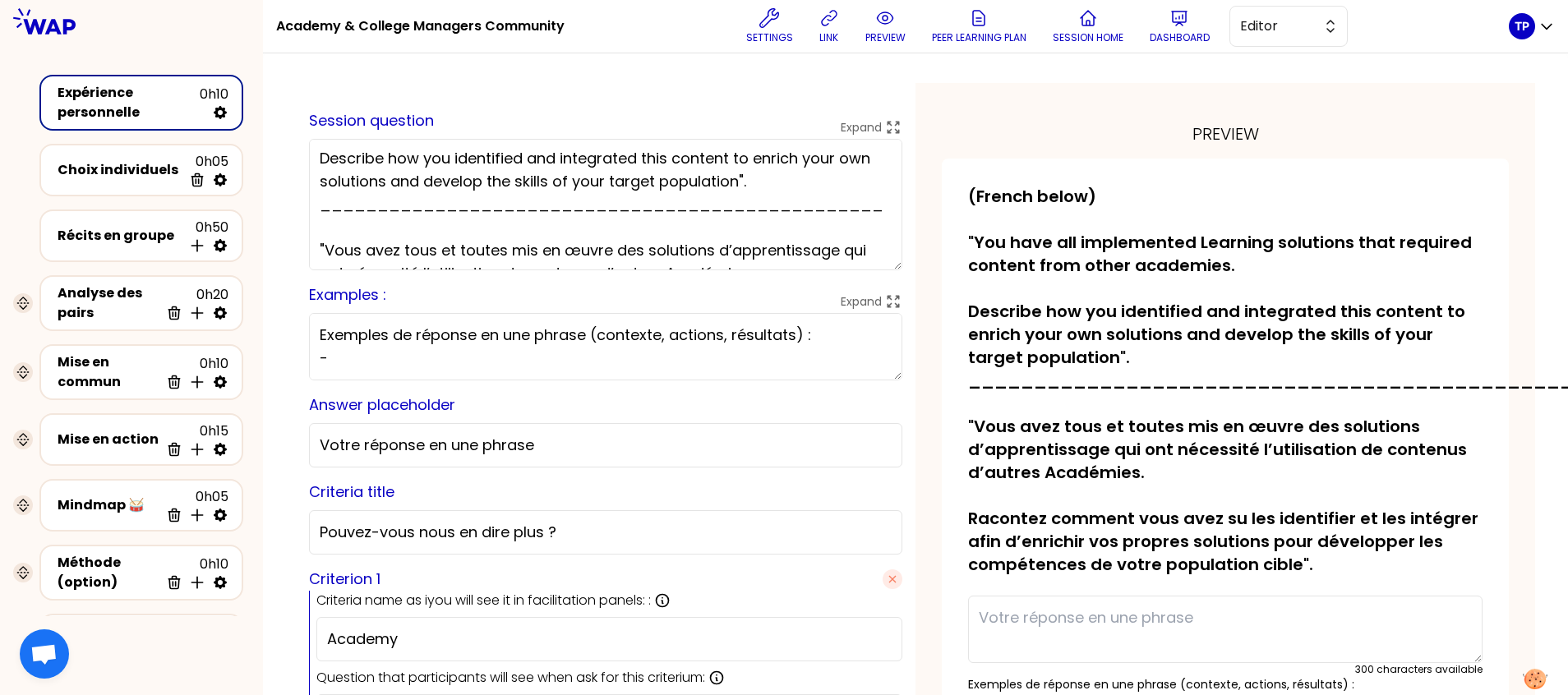
scroll to position [83, 0]
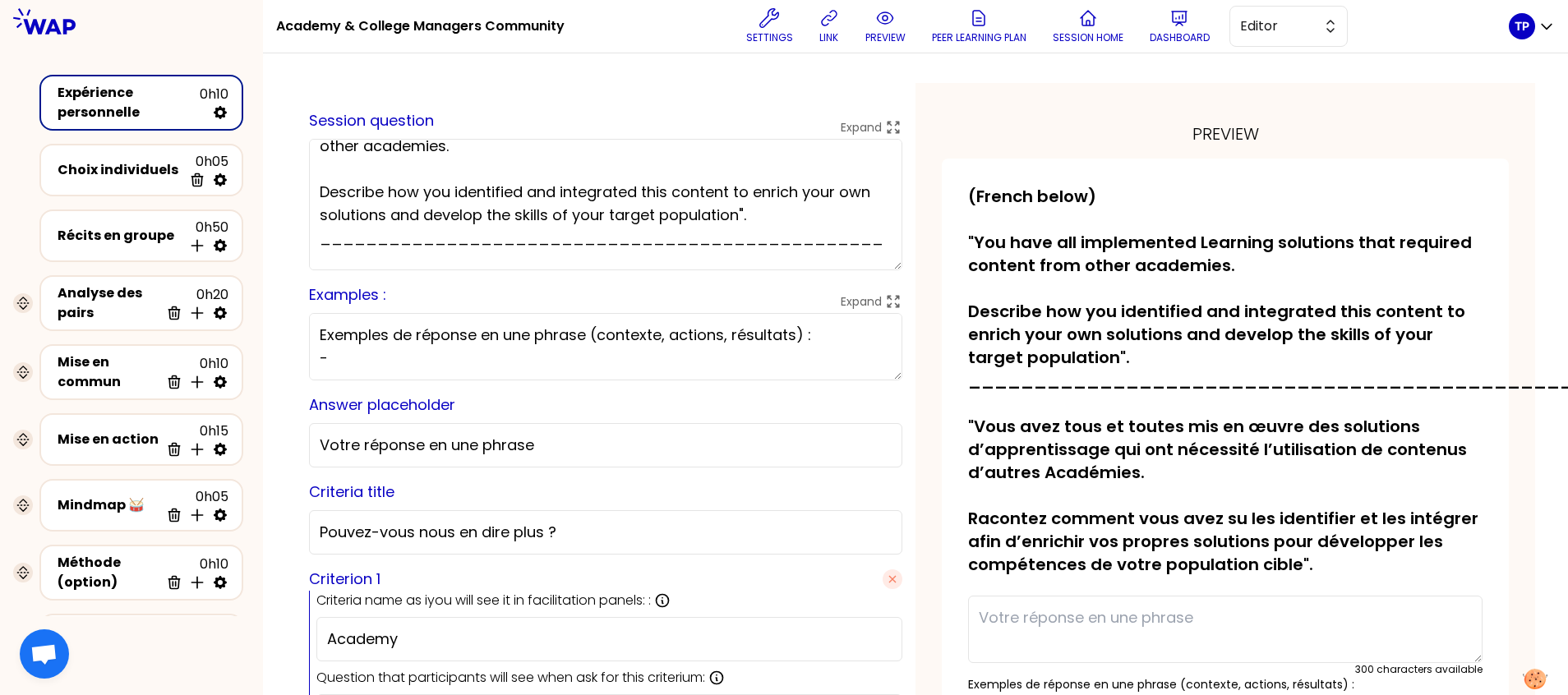
click at [867, 244] on textarea "(French below) "You have all implemented Learning solutions that required conte…" at bounding box center [605, 205] width 593 height 132
type textarea "(French below) "You have all implemented Learning solutions that required conte…"
click at [879, 19] on button "preview" at bounding box center [886, 26] width 54 height 49
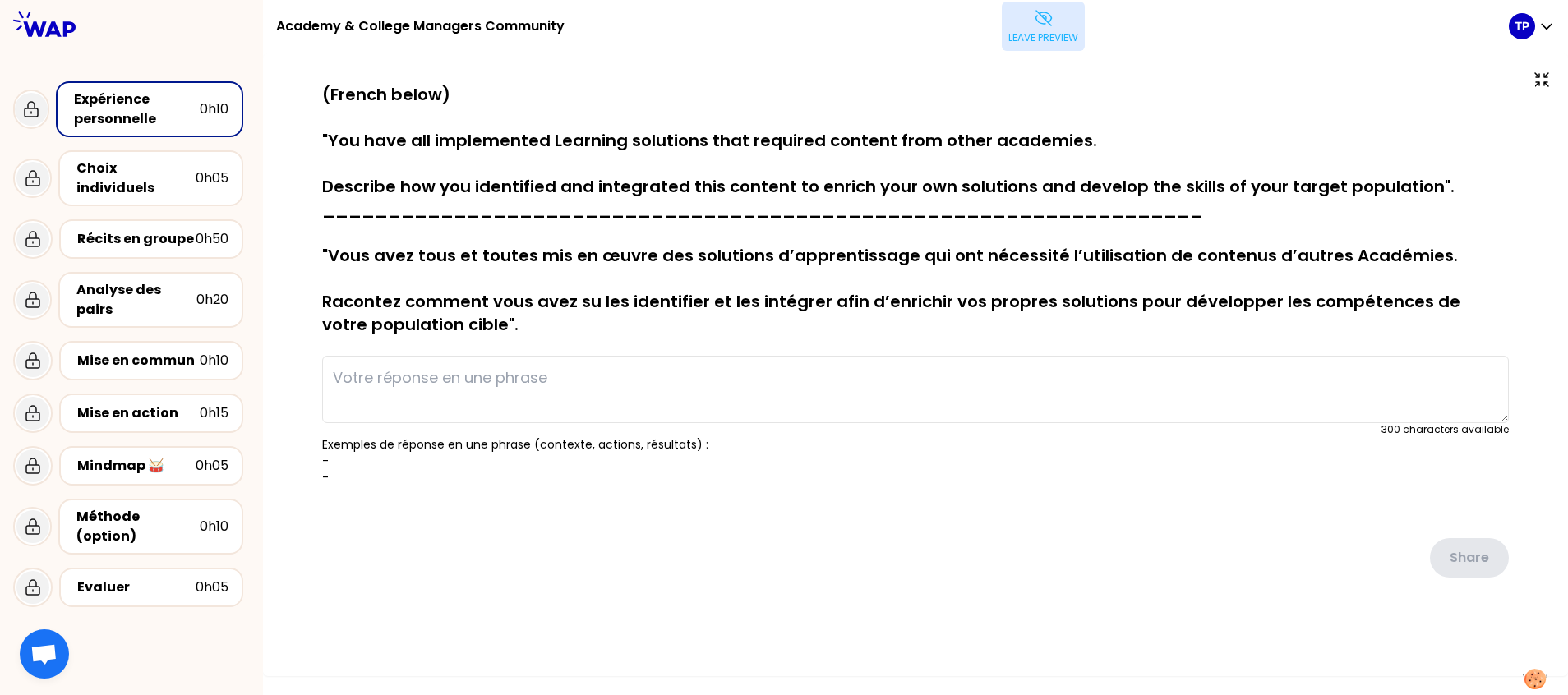
click at [1051, 19] on icon at bounding box center [1043, 19] width 16 height 15
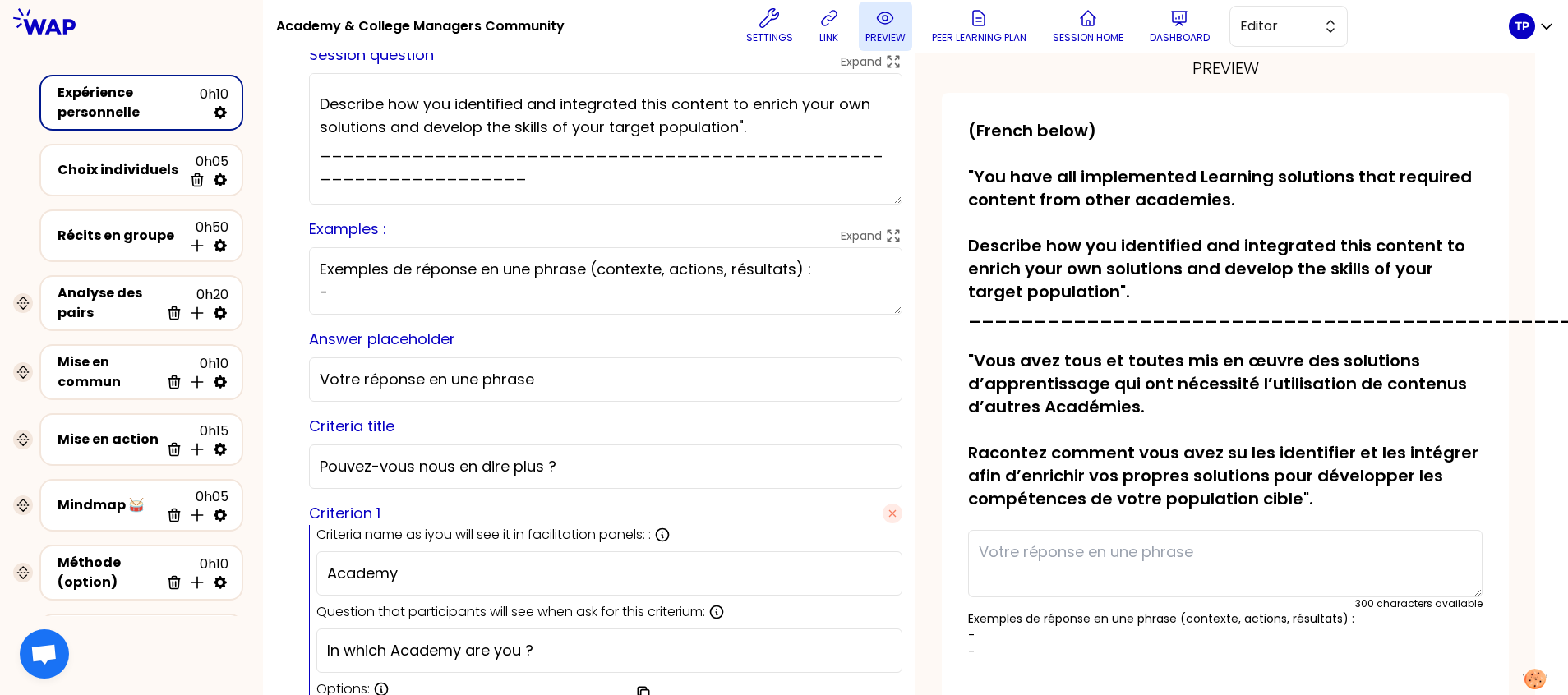
scroll to position [148, 0]
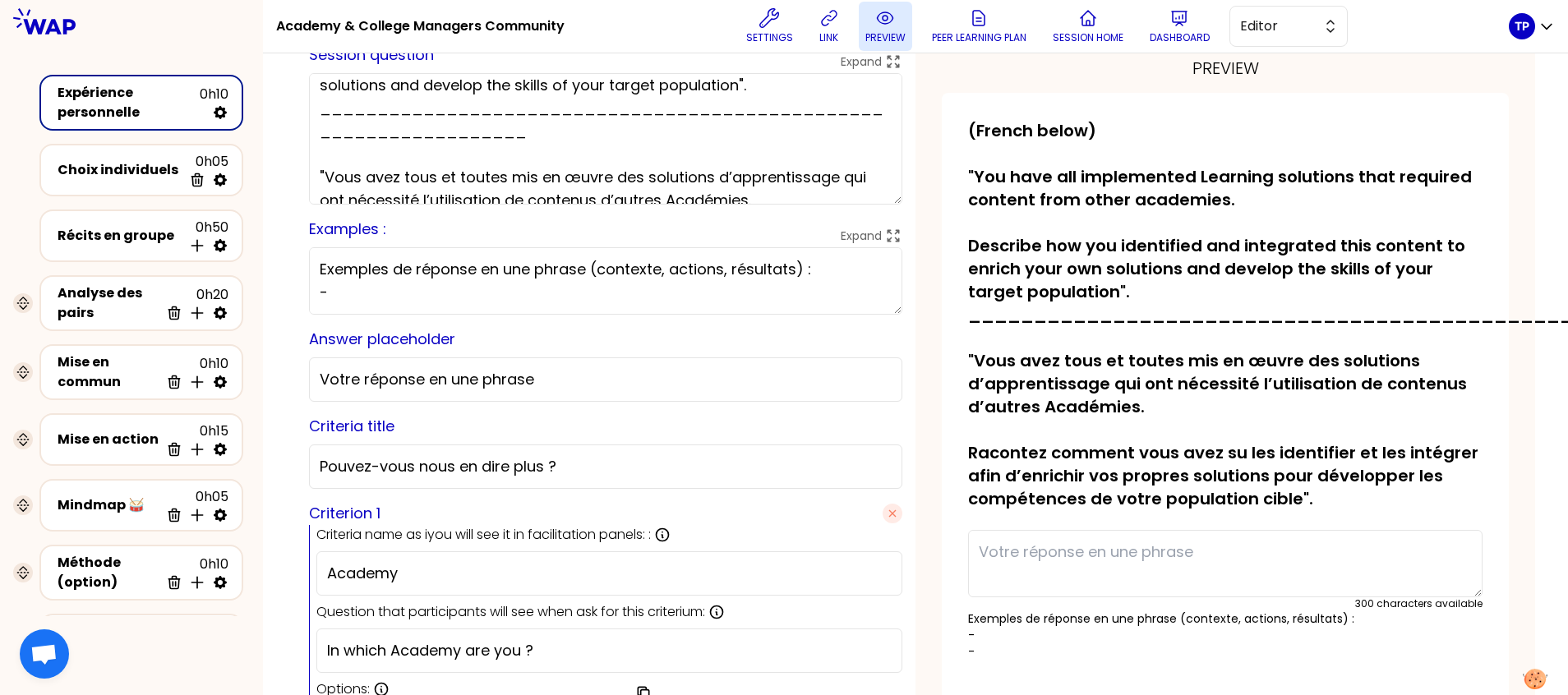
click at [639, 143] on textarea "(French below) "You have all implemented Learning solutions that required conte…" at bounding box center [605, 139] width 593 height 132
click at [636, 134] on textarea "(French below) "You have all implemented Learning solutions that required conte…" at bounding box center [605, 139] width 593 height 132
type textarea "(French below) "You have all implemented Learning solutions that required conte…"
click at [885, 36] on p "preview" at bounding box center [885, 38] width 40 height 13
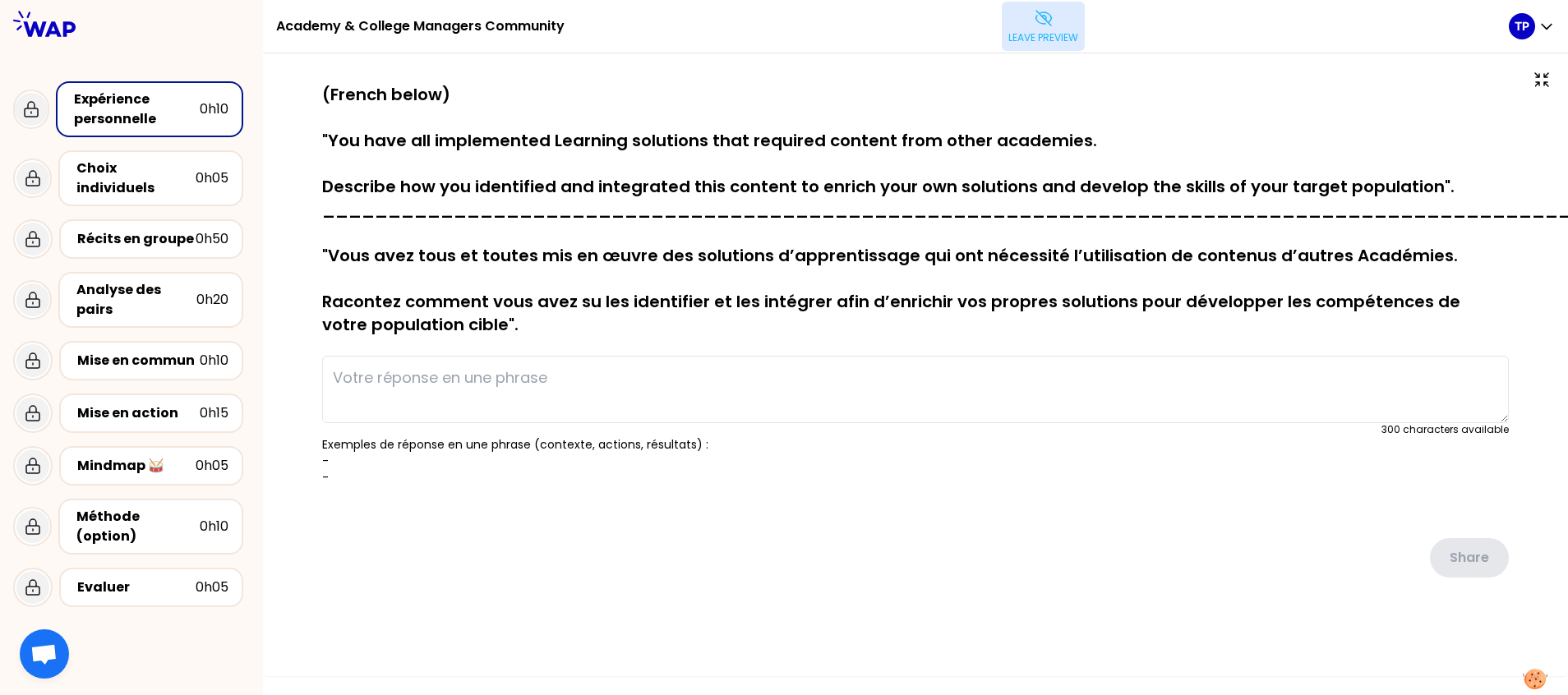
scroll to position [23, 0]
click at [1074, 23] on button "Leave preview" at bounding box center [1043, 26] width 83 height 49
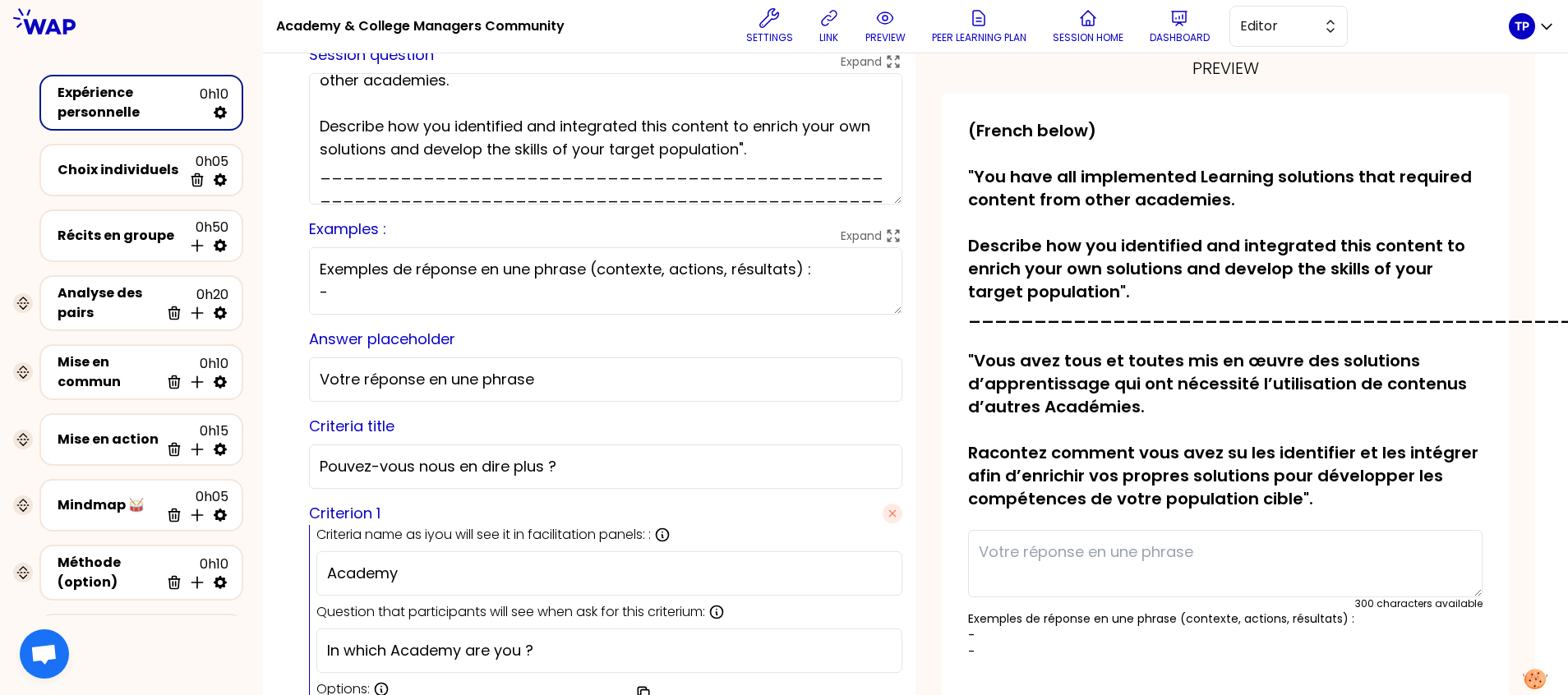
scroll to position [98, 0]
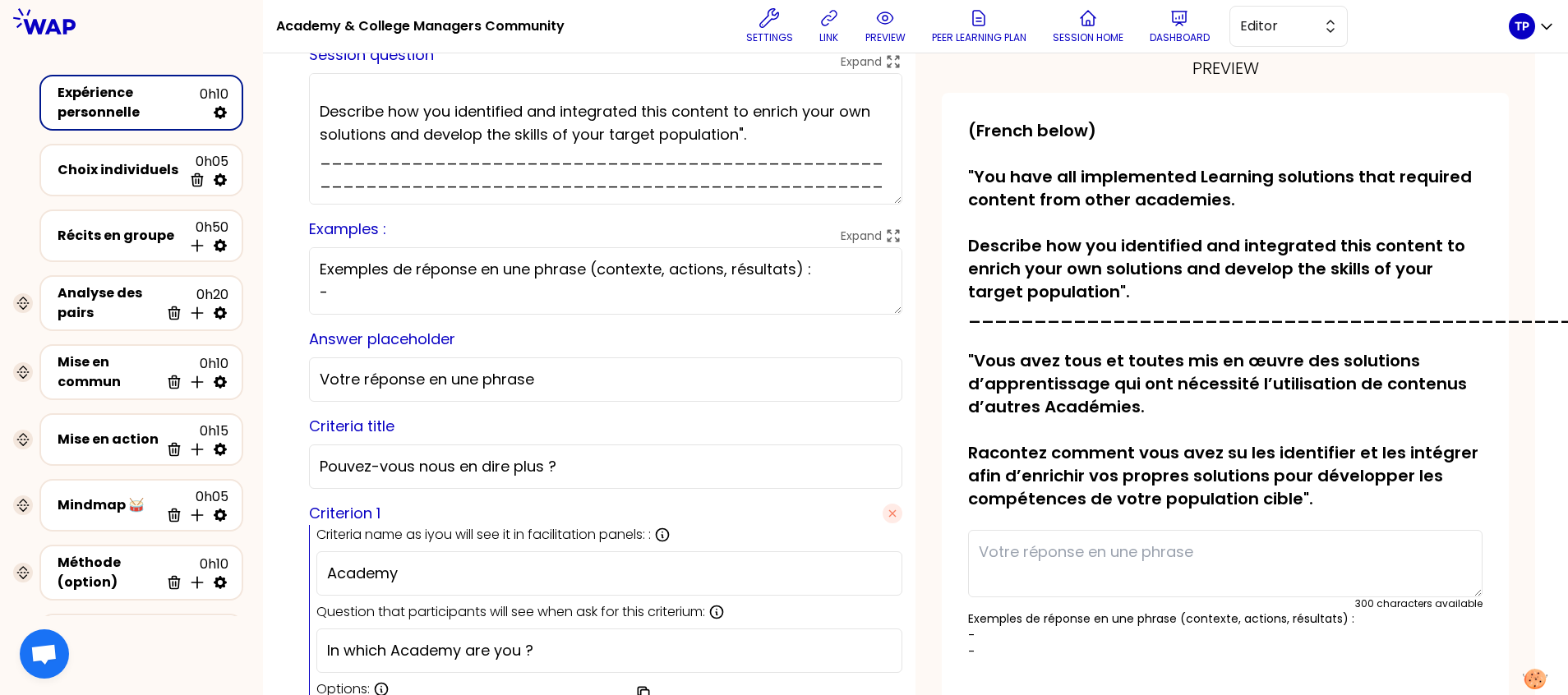
click at [875, 181] on textarea "(French below) "You have all implemented Learning solutions that required conte…" at bounding box center [605, 139] width 593 height 132
type textarea "(French below) "You have all implemented Learning solutions that required conte…"
click at [904, 37] on p "preview" at bounding box center [885, 38] width 40 height 13
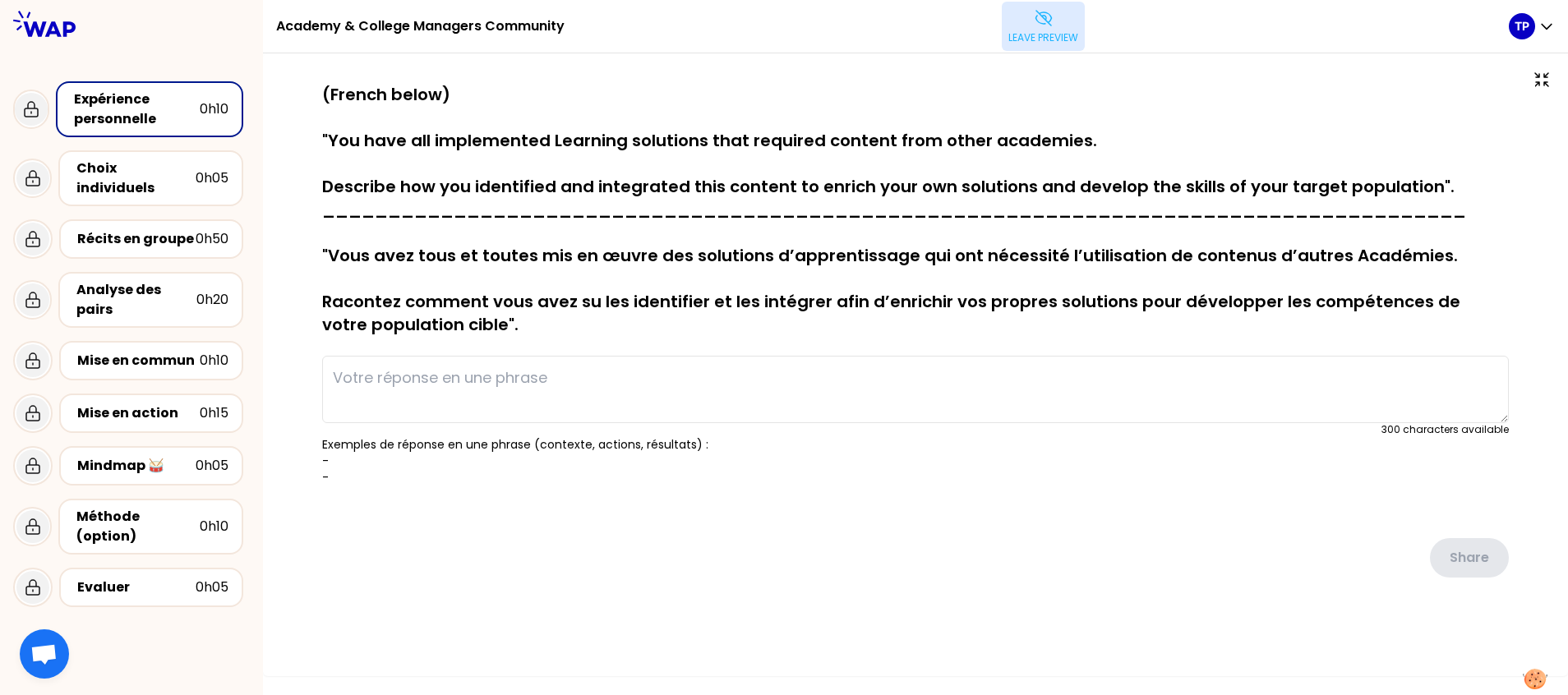
scroll to position [4, 0]
